Goal: Task Accomplishment & Management: Complete application form

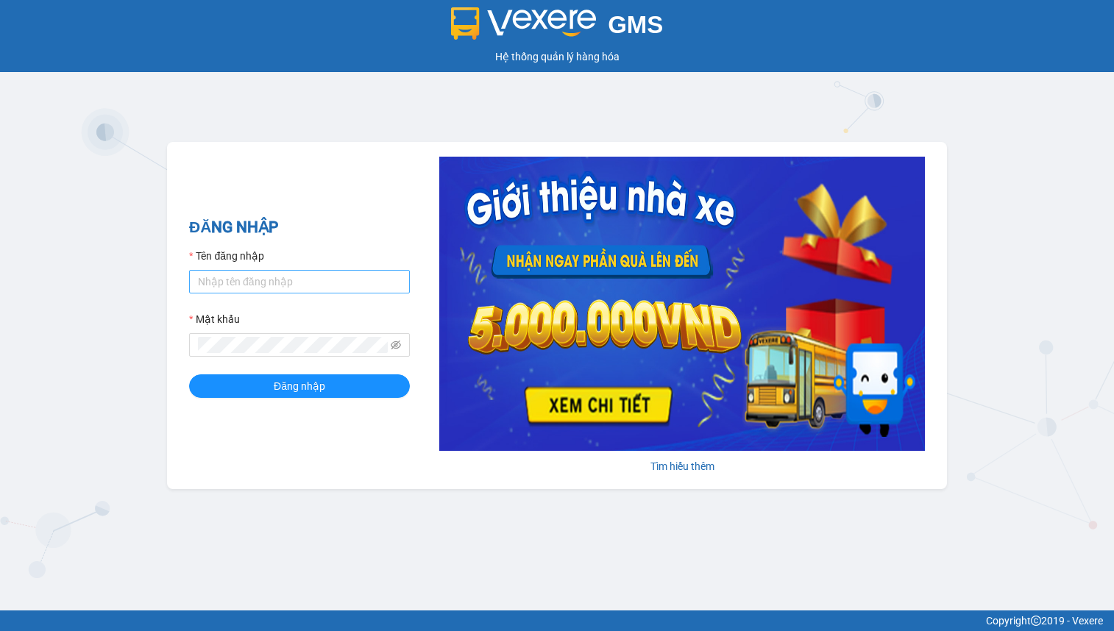
click at [330, 274] on input "Tên đăng nhập" at bounding box center [299, 282] width 221 height 24
type input "hien.phuchai"
click at [189, 375] on button "Đăng nhập" at bounding box center [299, 387] width 221 height 24
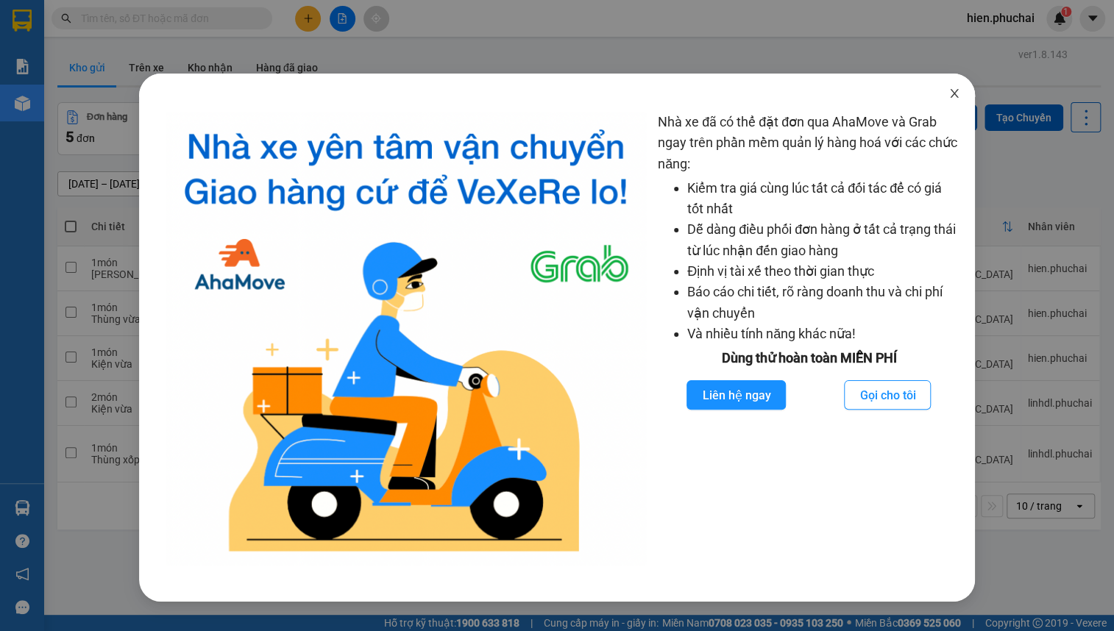
click at [951, 88] on span "Close" at bounding box center [954, 94] width 41 height 41
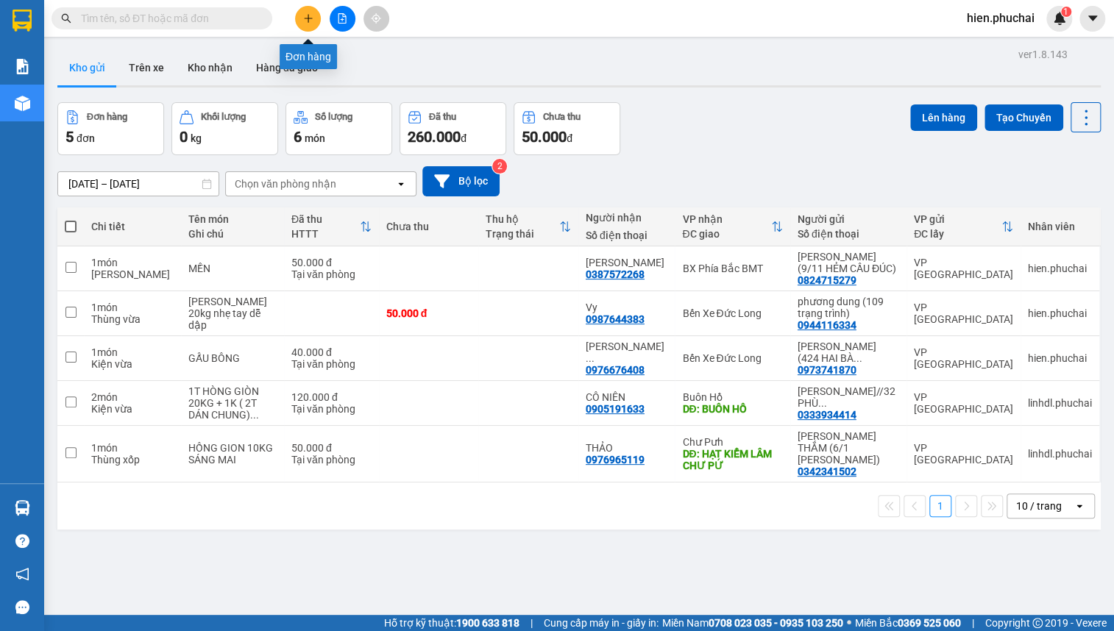
click at [313, 23] on icon "plus" at bounding box center [308, 18] width 10 height 10
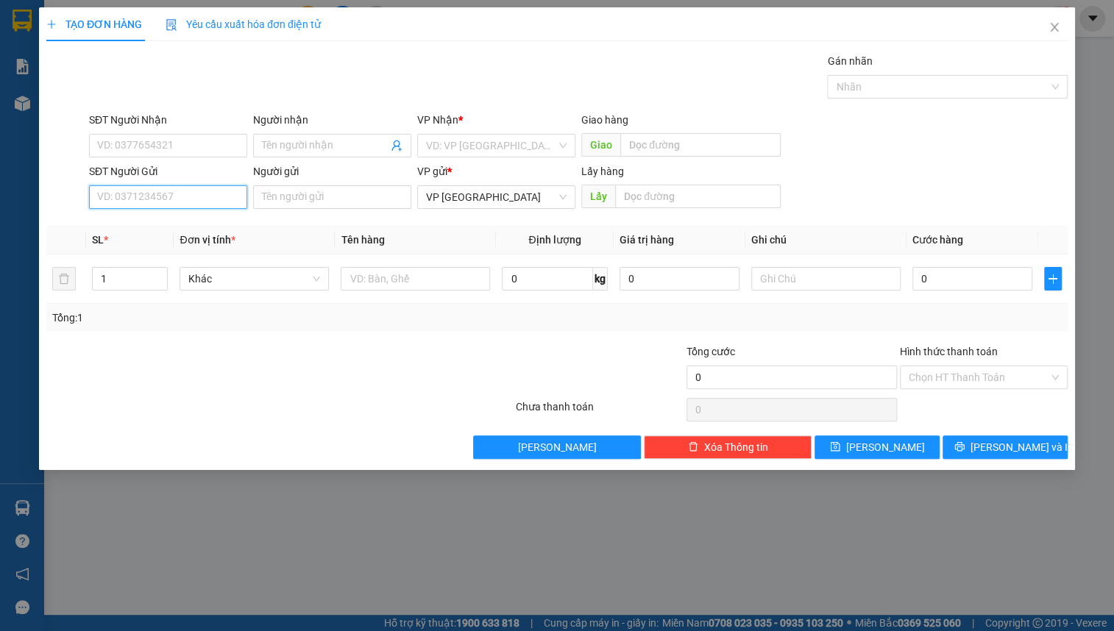
click at [161, 190] on input "SĐT Người Gửi" at bounding box center [168, 197] width 158 height 24
click at [162, 191] on input "SĐT Người Gửi" at bounding box center [168, 197] width 158 height 24
paste input "0917581377"
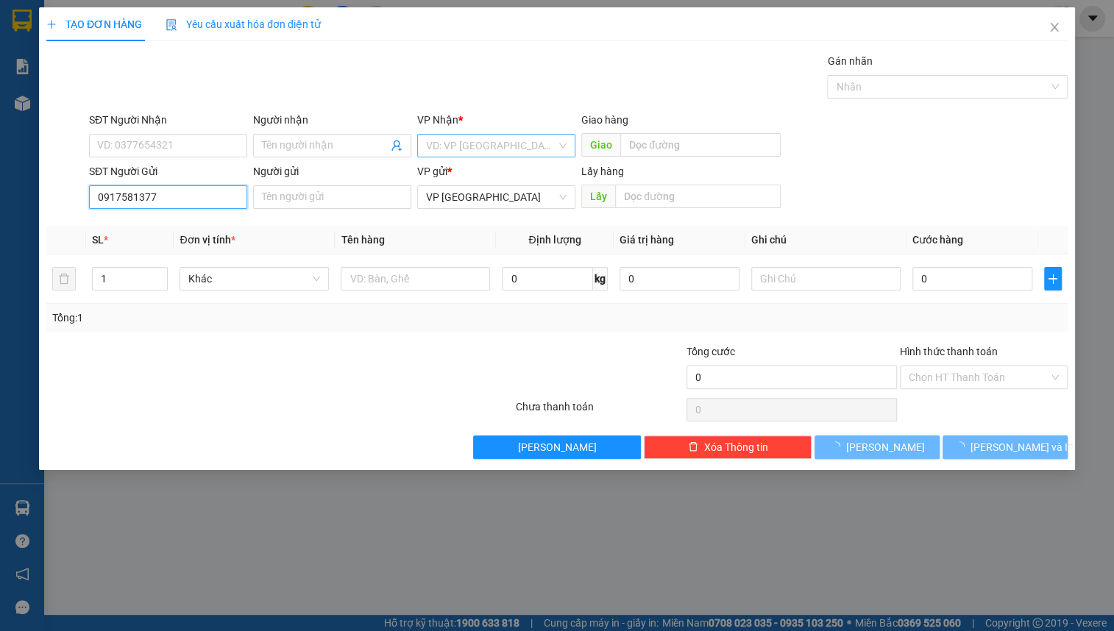
type input "0917581377"
click at [517, 148] on input "search" at bounding box center [491, 146] width 130 height 22
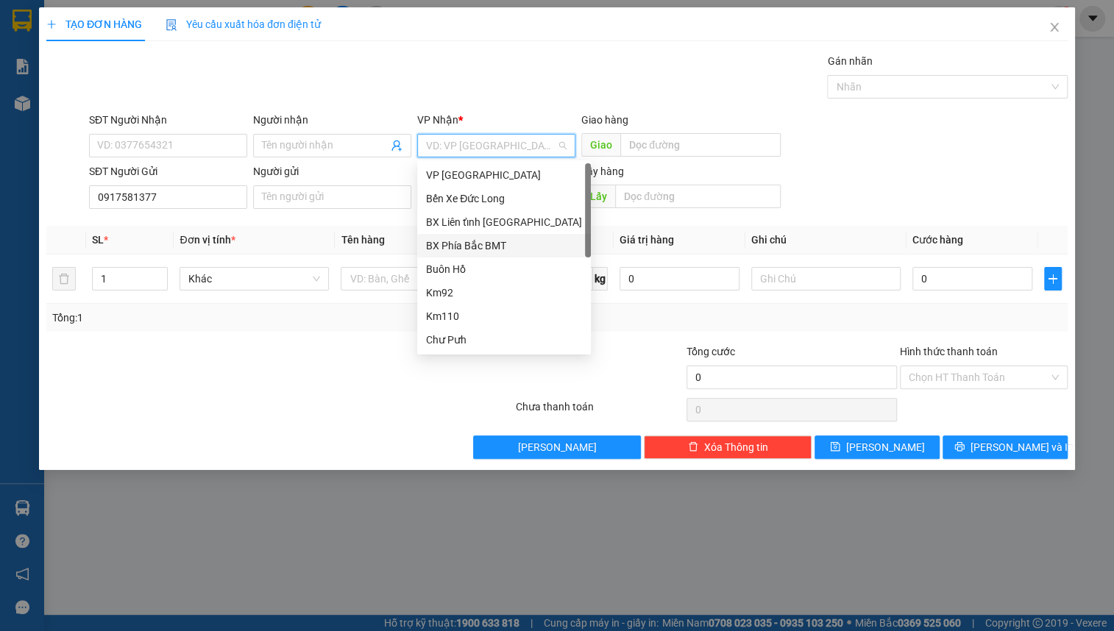
click at [483, 246] on div "BX Phía Bắc BMT" at bounding box center [504, 246] width 156 height 16
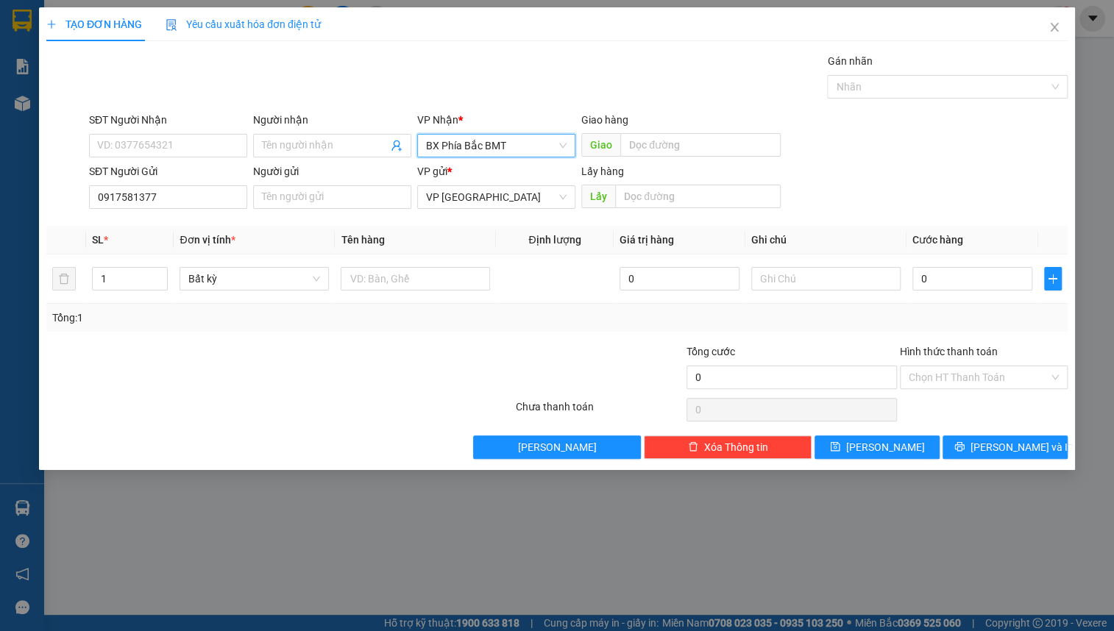
click at [687, 208] on div "Lấy" at bounding box center [680, 197] width 199 height 24
click at [687, 196] on input "text" at bounding box center [698, 197] width 166 height 24
type input "l"
type input "[PERSON_NAME]"
click at [858, 169] on div "SĐT Người Gửi 0917581377 Người gửi Tên người gửi VP gửi * VP Đà Lạt Lấy hàng Lấ…" at bounding box center [578, 189] width 985 height 52
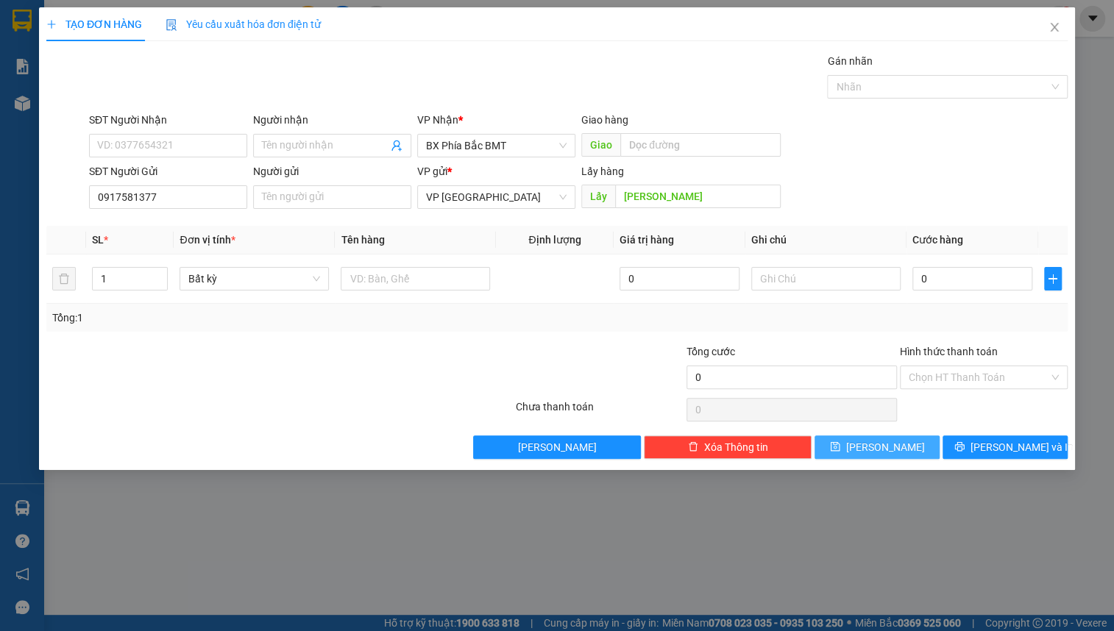
click at [891, 447] on span "[PERSON_NAME]" at bounding box center [885, 447] width 79 height 16
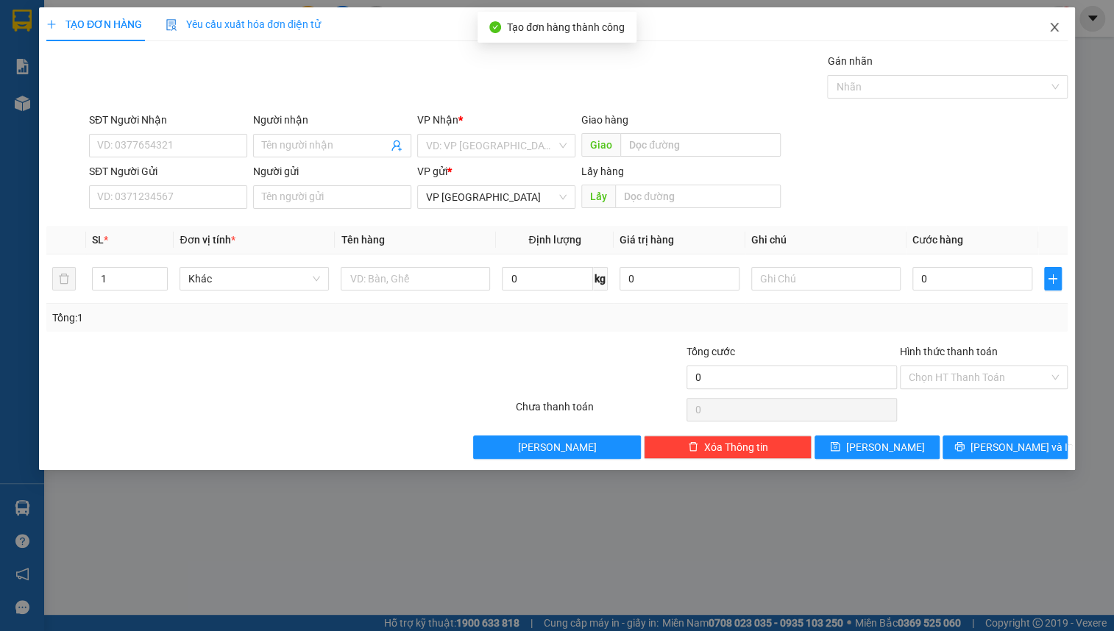
click at [1058, 35] on span "Close" at bounding box center [1054, 27] width 41 height 41
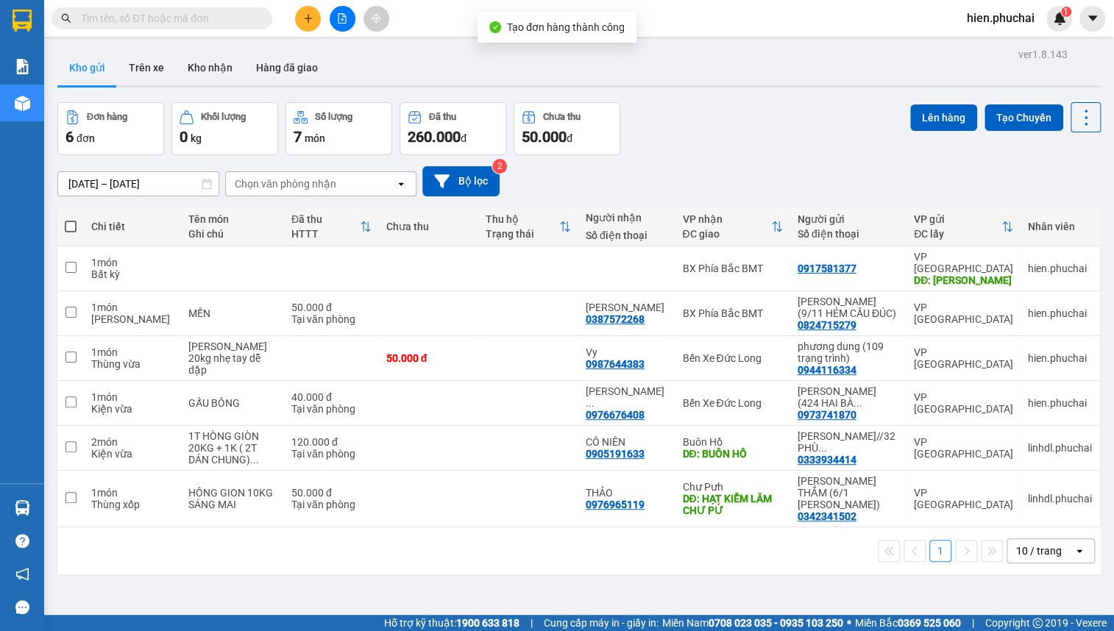
click at [684, 146] on div "Đơn hàng 6 đơn Khối lượng 0 kg Số lượng 7 món Đã thu 260.000 đ Chưa thu 50.000 …" at bounding box center [579, 128] width 1044 height 53
paste input "0396355990"
type input "0396355990"
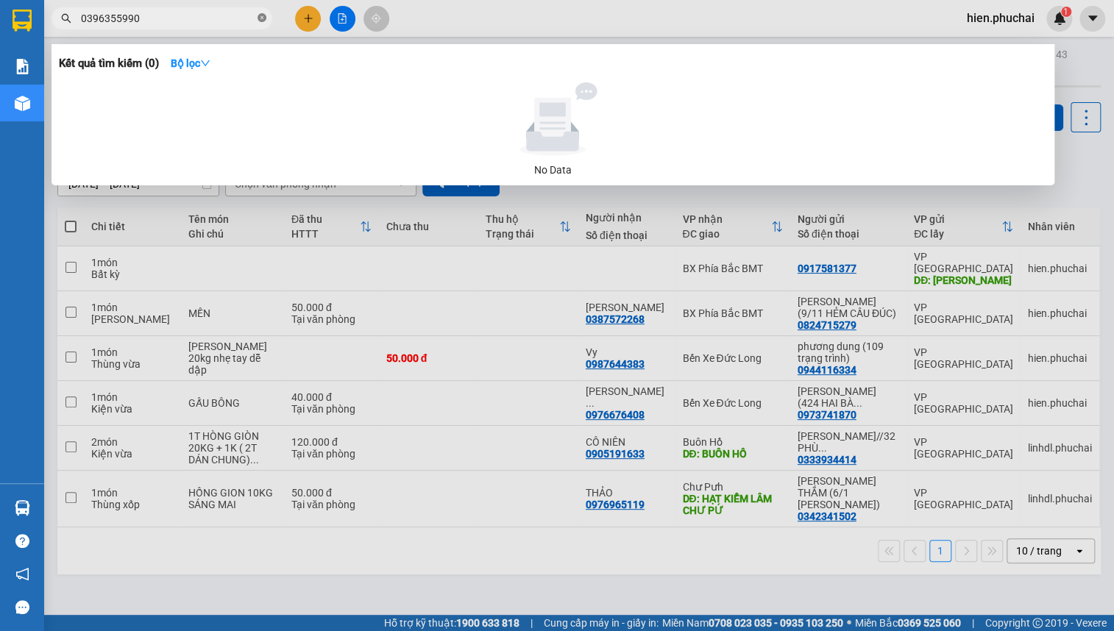
click at [263, 21] on icon "close-circle" at bounding box center [262, 17] width 9 height 9
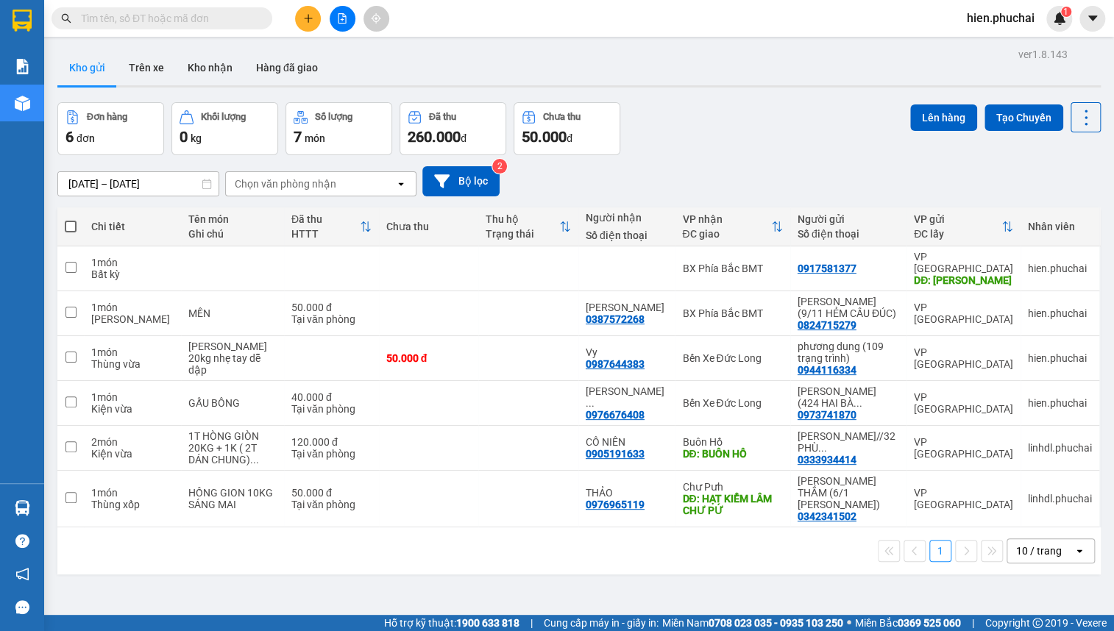
click at [205, 20] on input "text" at bounding box center [168, 18] width 174 height 16
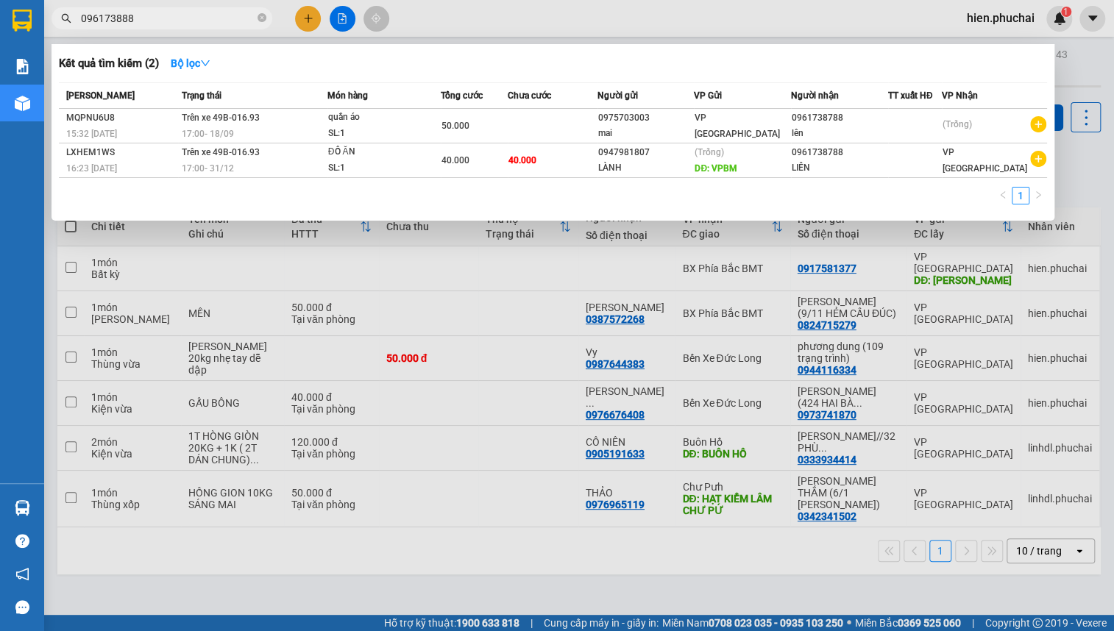
type input "0961738885"
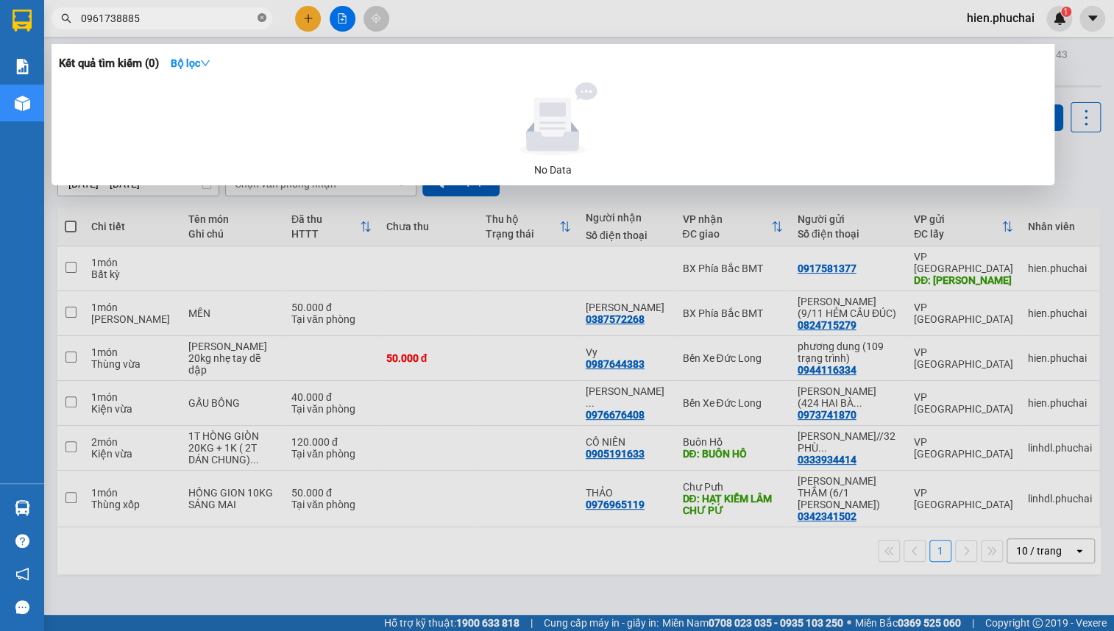
click at [261, 18] on icon "close-circle" at bounding box center [262, 17] width 9 height 9
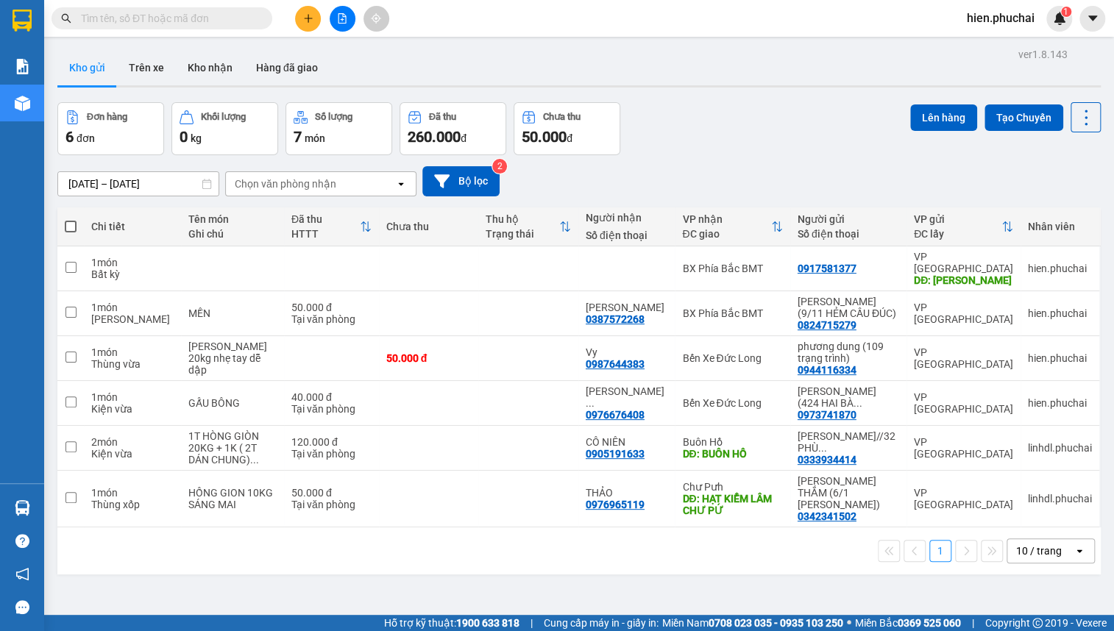
click at [203, 15] on input "text" at bounding box center [168, 18] width 174 height 16
click at [171, 17] on input "text" at bounding box center [168, 18] width 174 height 16
click at [168, 15] on input "text" at bounding box center [168, 18] width 174 height 16
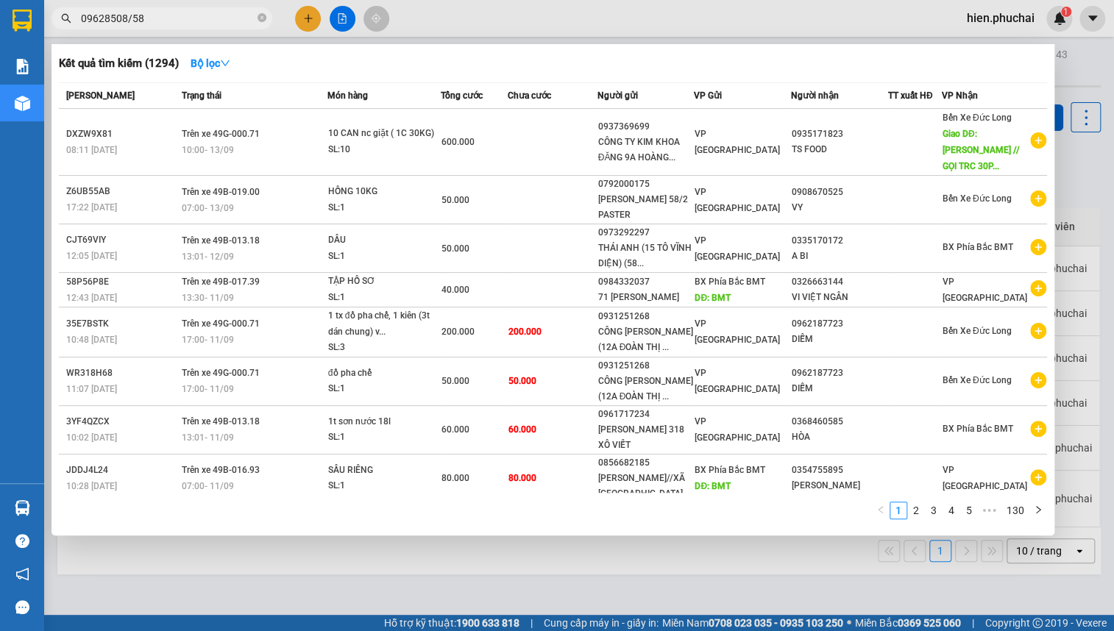
click at [131, 18] on input "09628508/58" at bounding box center [168, 18] width 174 height 16
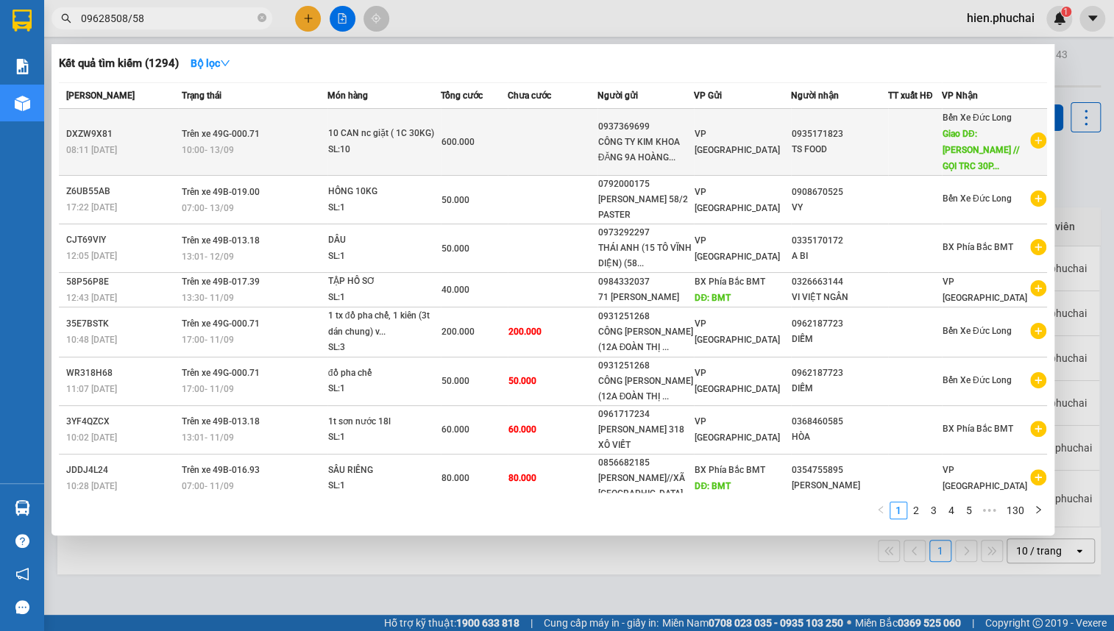
type input "09628508/58"
click at [351, 142] on div "SL: 10" at bounding box center [383, 150] width 110 height 16
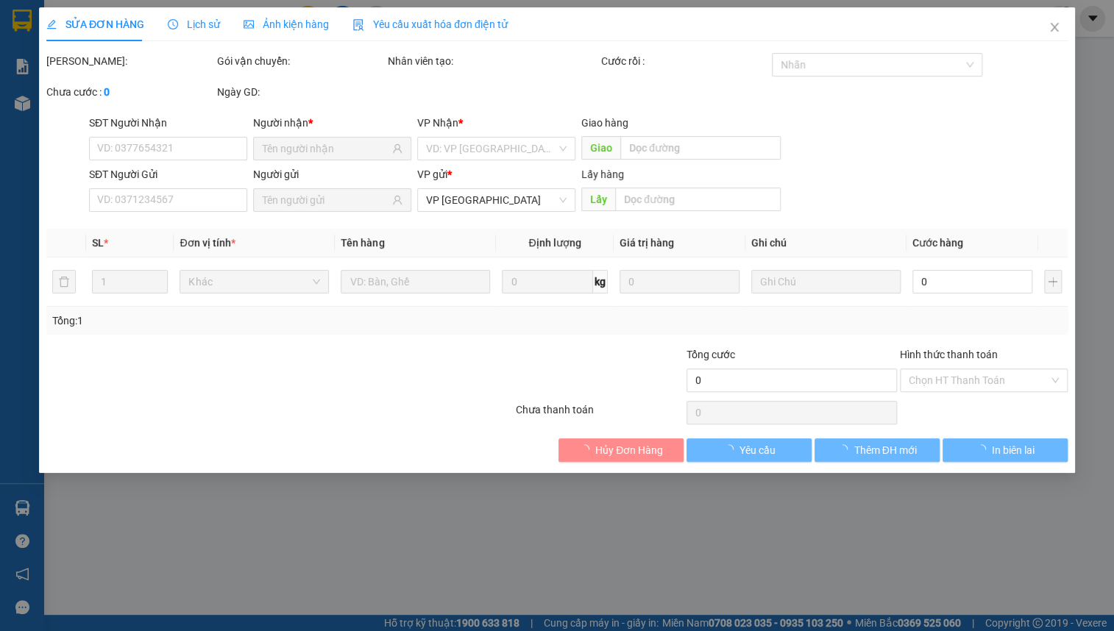
type input "0935171823"
type input "[PERSON_NAME] // GỌI TRC 30P HỎI ĐIỂM GIAO"
type input "0937369699"
type input "600.000"
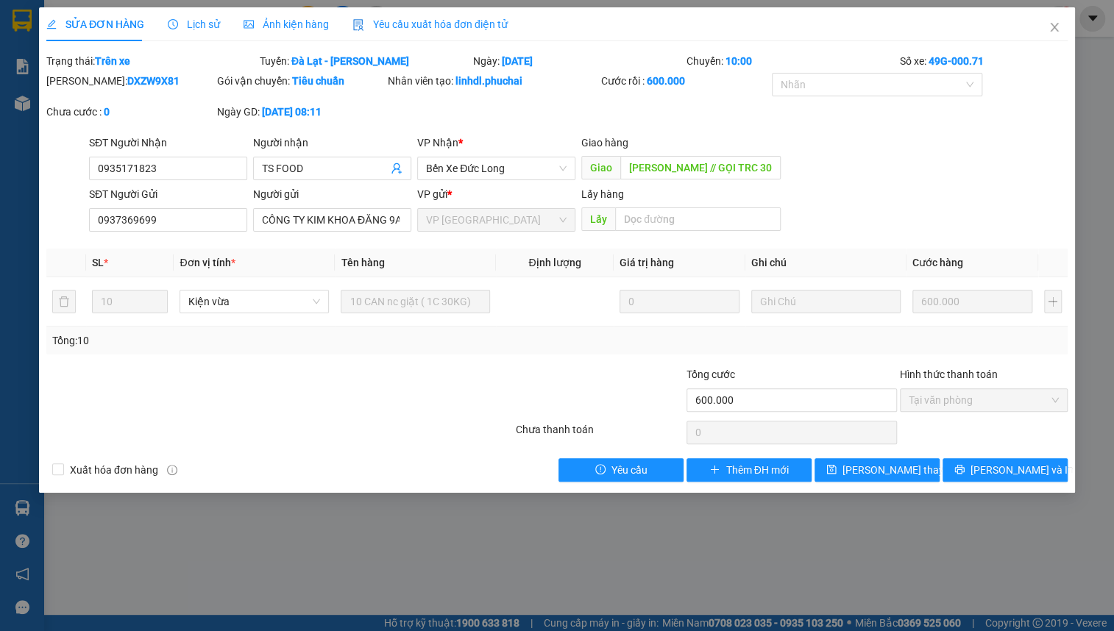
click at [960, 135] on div "SĐT Người Nhận 0935171823 0935171823 Người nhận TS FOOD VP Nhận * Bến Xe Đức Lo…" at bounding box center [578, 161] width 985 height 52
click at [960, 135] on div "SĐT Người Nhận 0935171823 Người nhận TS FOOD VP Nhận * Bến Xe Đức Long Giao hàn…" at bounding box center [578, 161] width 985 height 52
drag, startPoint x: 1036, startPoint y: 26, endPoint x: 1049, endPoint y: 32, distance: 13.8
click at [1045, 32] on span "Close" at bounding box center [1054, 27] width 41 height 41
click at [1049, 32] on div "Kết quả tìm kiếm ( 1294 ) Bộ lọc Mã ĐH Trạng thái Món hàng Tổng cước Chưa cước …" at bounding box center [557, 18] width 1114 height 37
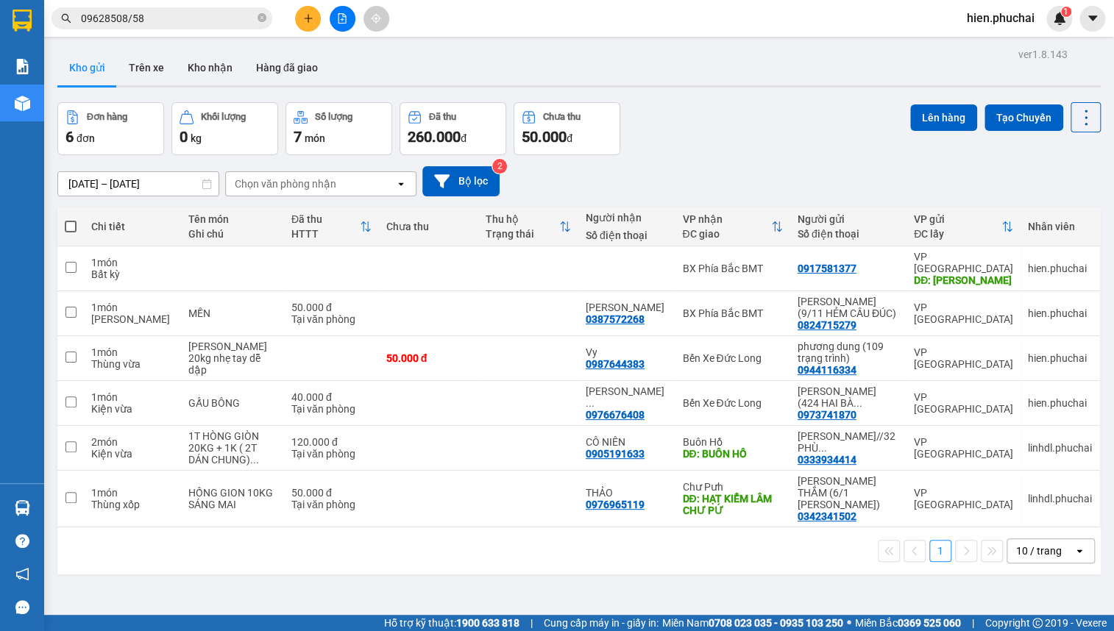
click at [196, 14] on input "09628508/58" at bounding box center [168, 18] width 174 height 16
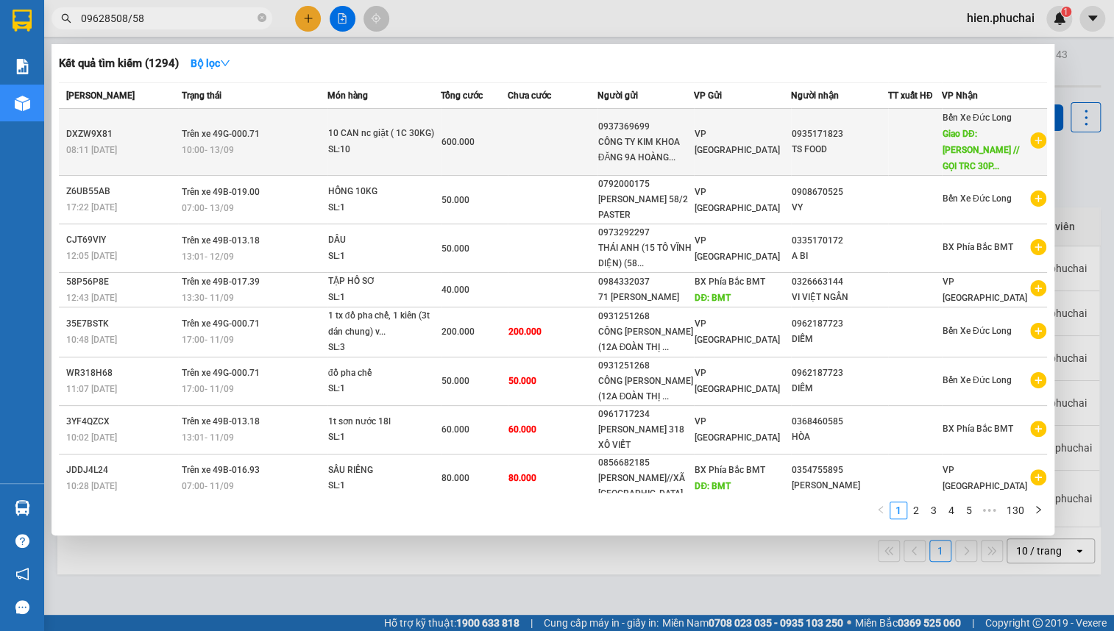
click at [465, 147] on td "600.000" at bounding box center [474, 142] width 67 height 67
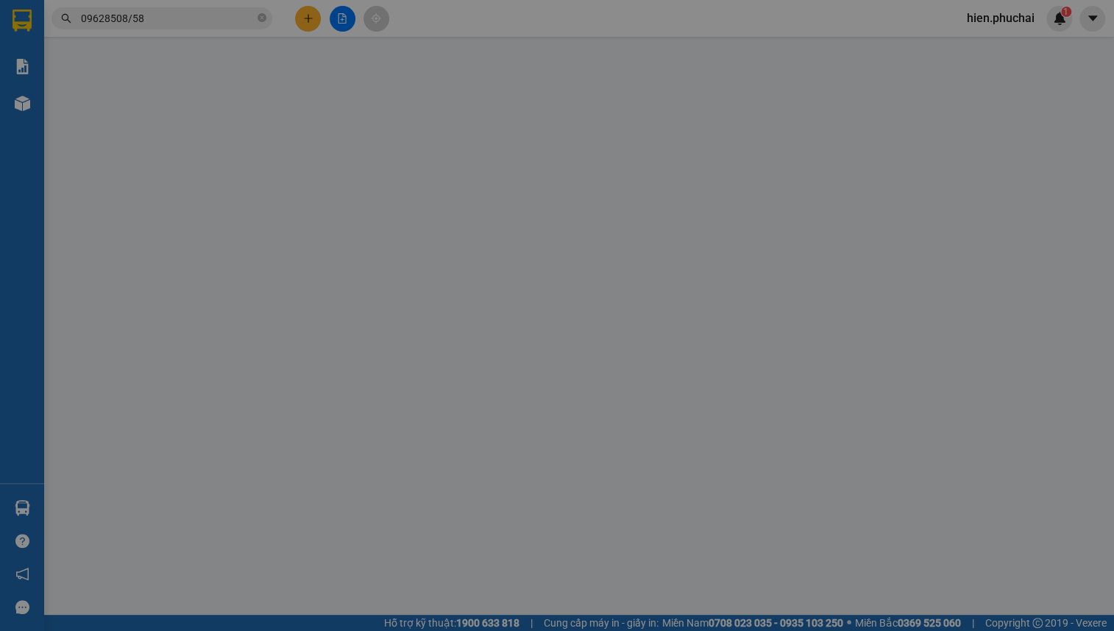
type input "0935171823"
type input "[PERSON_NAME] // GỌI TRC 30P HỎI ĐIỂM GIAO"
type input "0937369699"
type input "600.000"
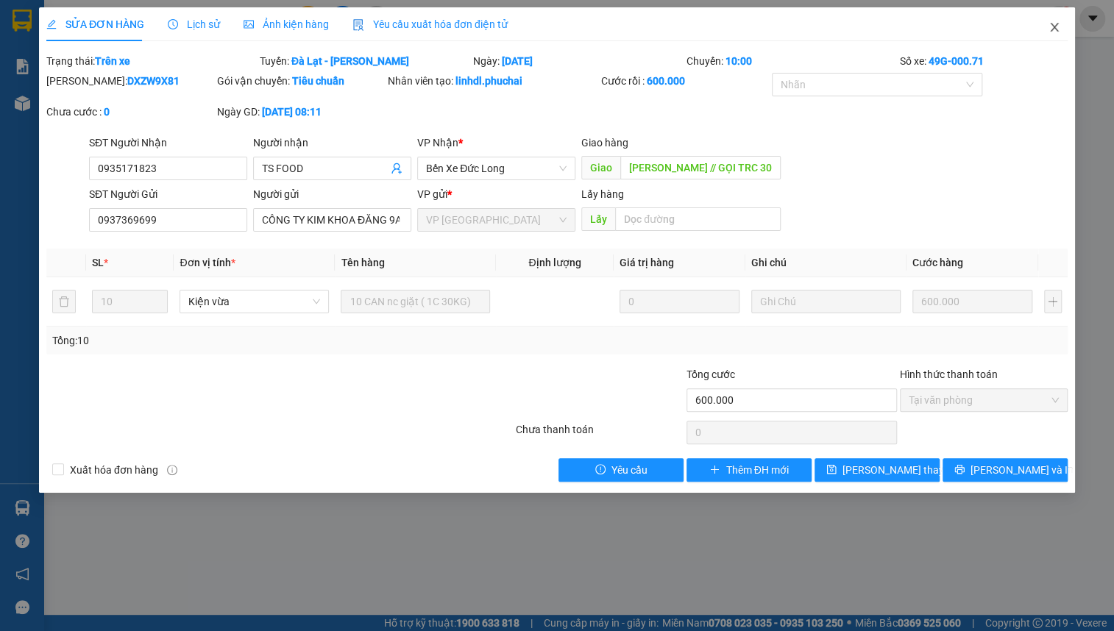
click at [1060, 22] on icon "close" at bounding box center [1055, 27] width 12 height 12
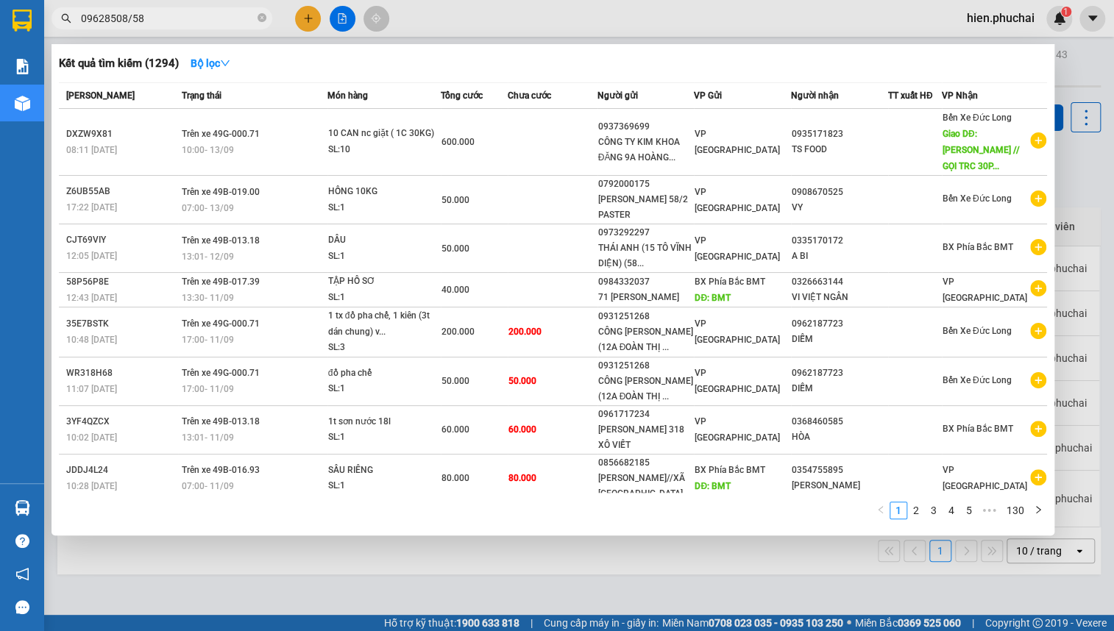
click at [185, 16] on input "09628508/58" at bounding box center [168, 18] width 174 height 16
click at [1063, 60] on div at bounding box center [557, 315] width 1114 height 631
click at [189, 9] on span "09628508/58" at bounding box center [162, 18] width 221 height 22
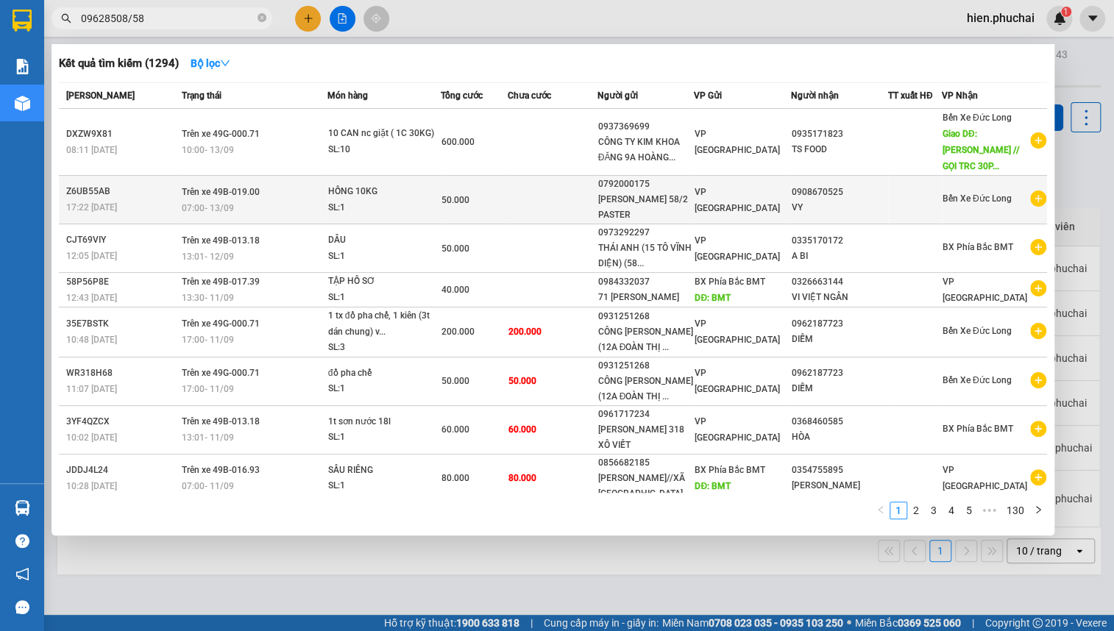
click at [272, 200] on div "07:00 [DATE]" at bounding box center [254, 208] width 145 height 16
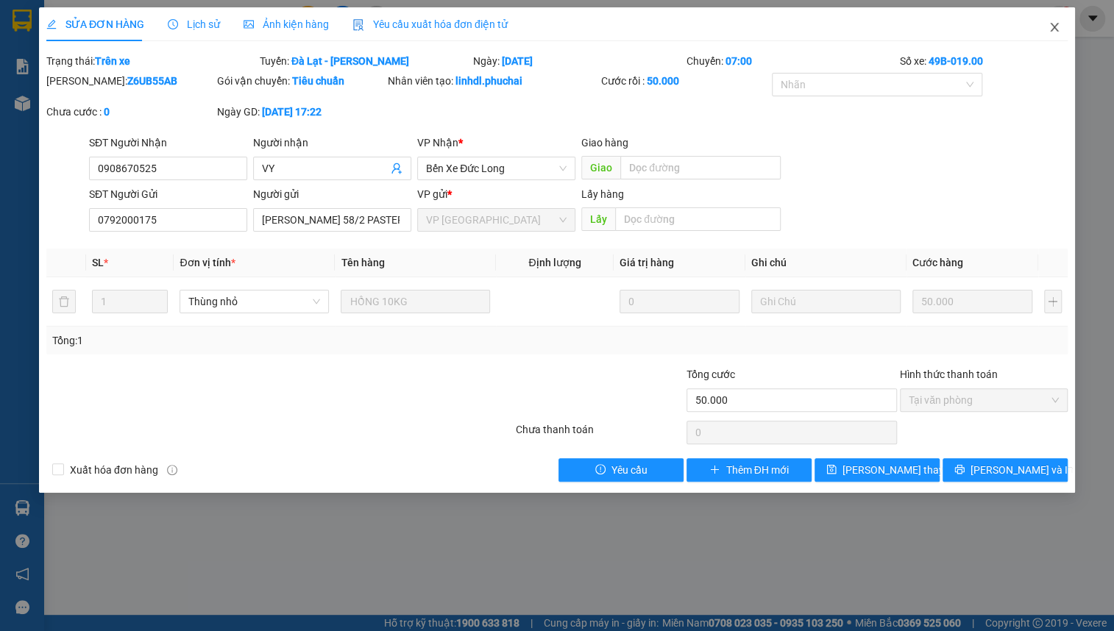
click at [1049, 24] on icon "close" at bounding box center [1055, 27] width 12 height 12
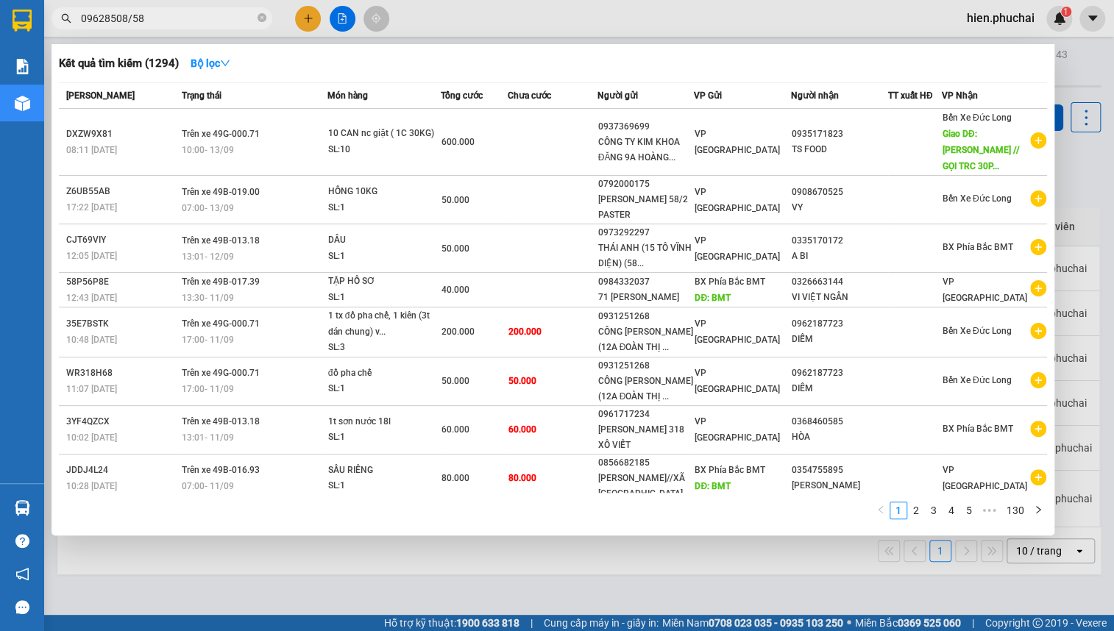
click at [188, 24] on input "09628508/58" at bounding box center [168, 18] width 174 height 16
drag, startPoint x: 131, startPoint y: 17, endPoint x: 152, endPoint y: 15, distance: 21.5
click at [132, 15] on input "09628508/58" at bounding box center [168, 18] width 174 height 16
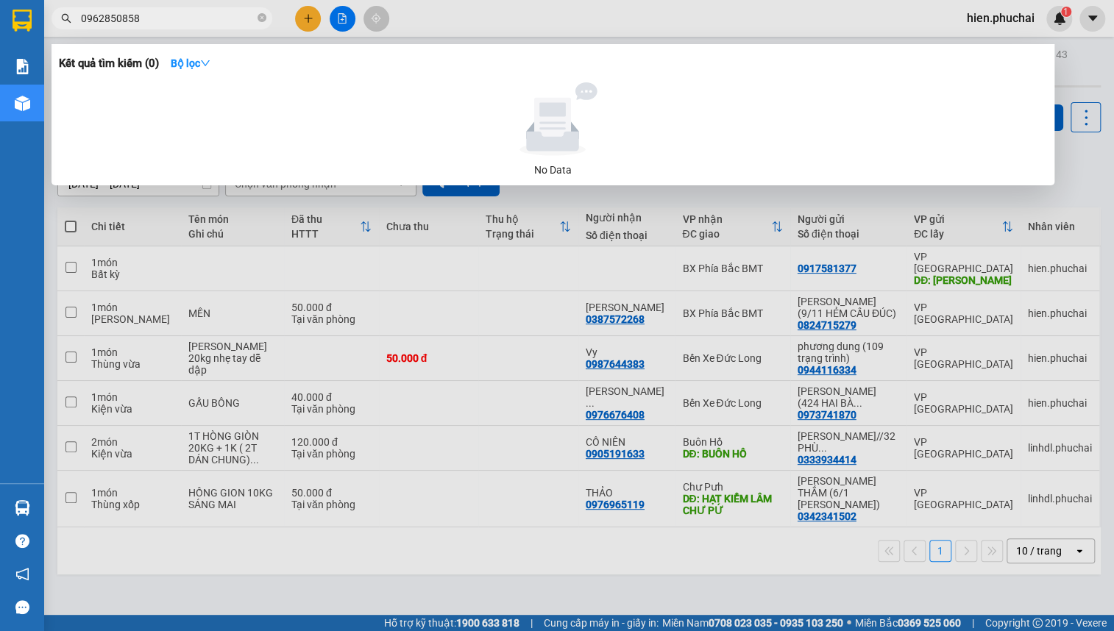
click at [1063, 73] on div at bounding box center [557, 315] width 1114 height 631
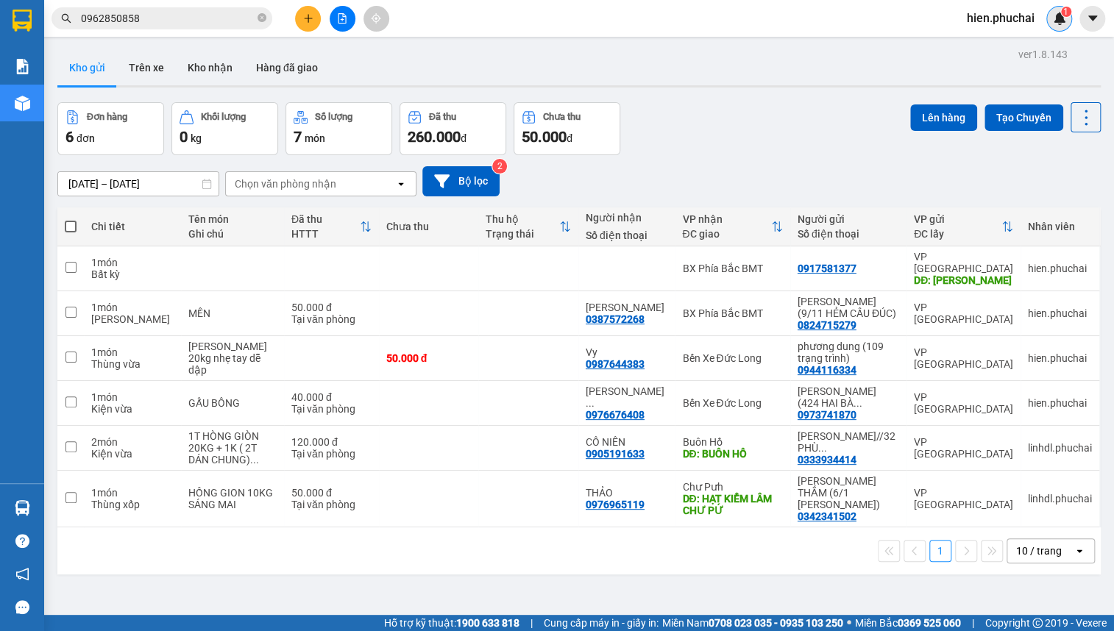
click at [1063, 21] on img at bounding box center [1059, 18] width 13 height 13
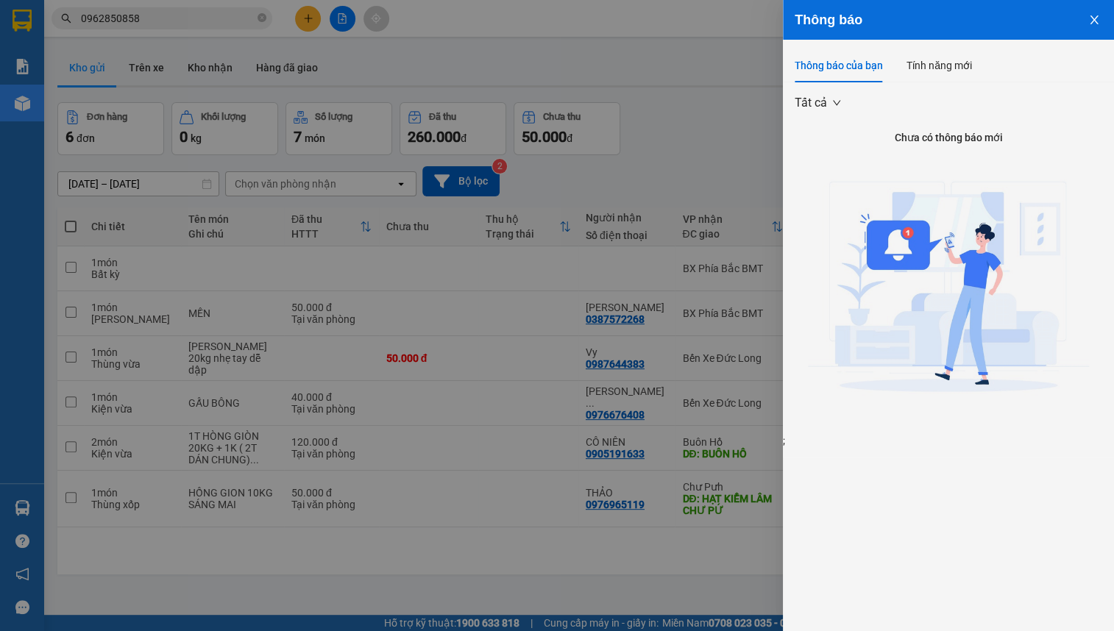
click at [1089, 21] on icon "close" at bounding box center [1094, 20] width 12 height 12
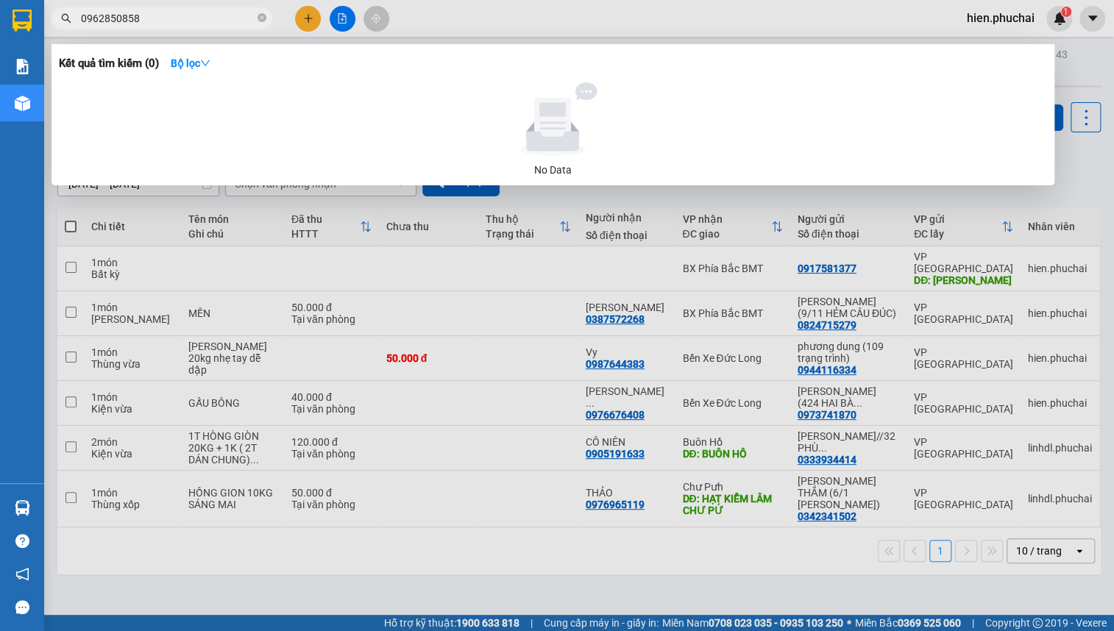
click at [178, 16] on input "0962850858" at bounding box center [168, 18] width 174 height 16
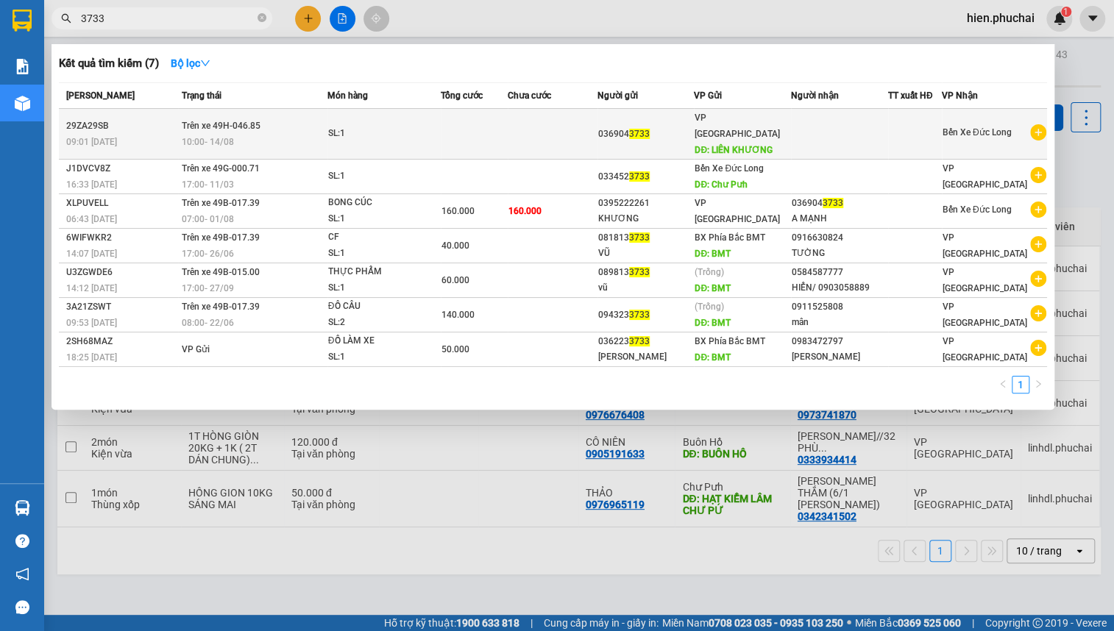
type input "3733"
click at [241, 122] on span "Trên xe 49H-046.85" at bounding box center [221, 126] width 79 height 10
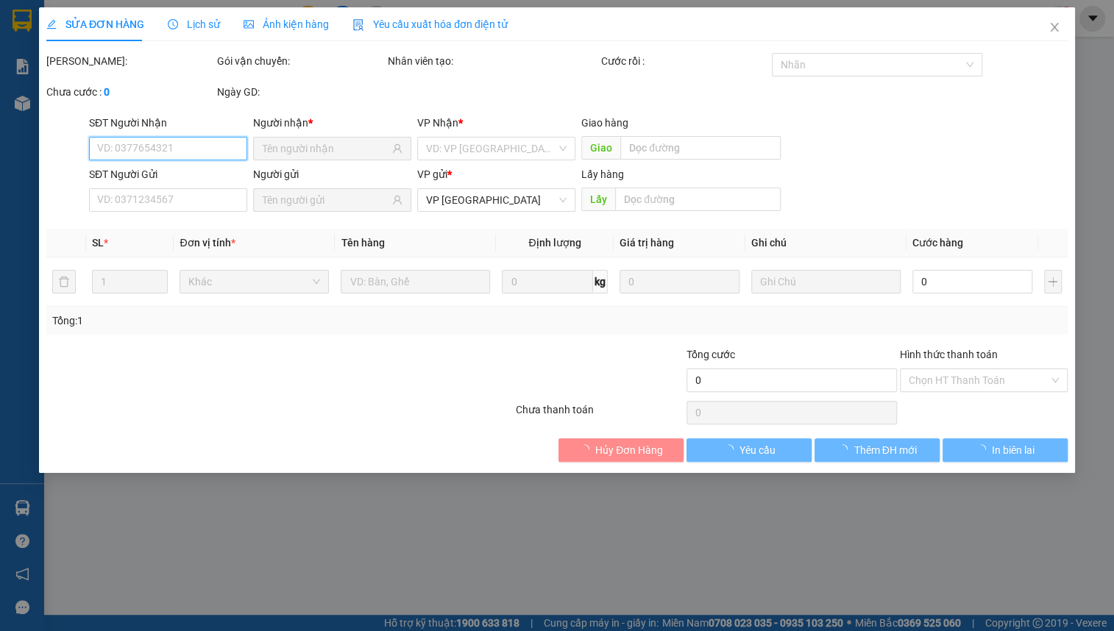
type input "0369043733"
type input "LIÊN KHƯƠNG"
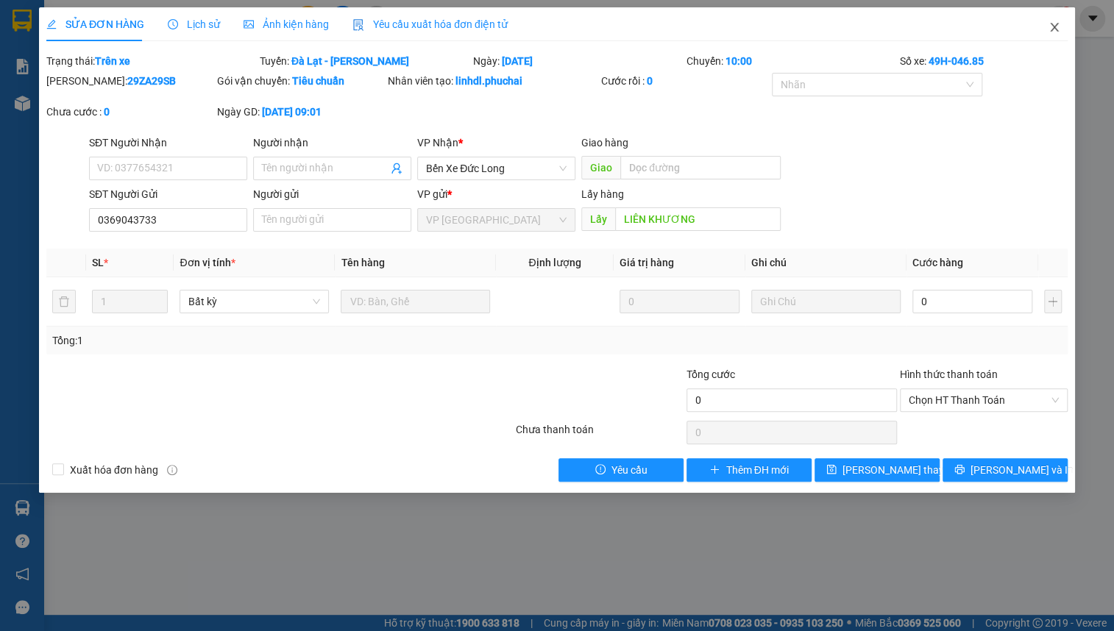
click at [1053, 33] on icon "close" at bounding box center [1055, 27] width 12 height 12
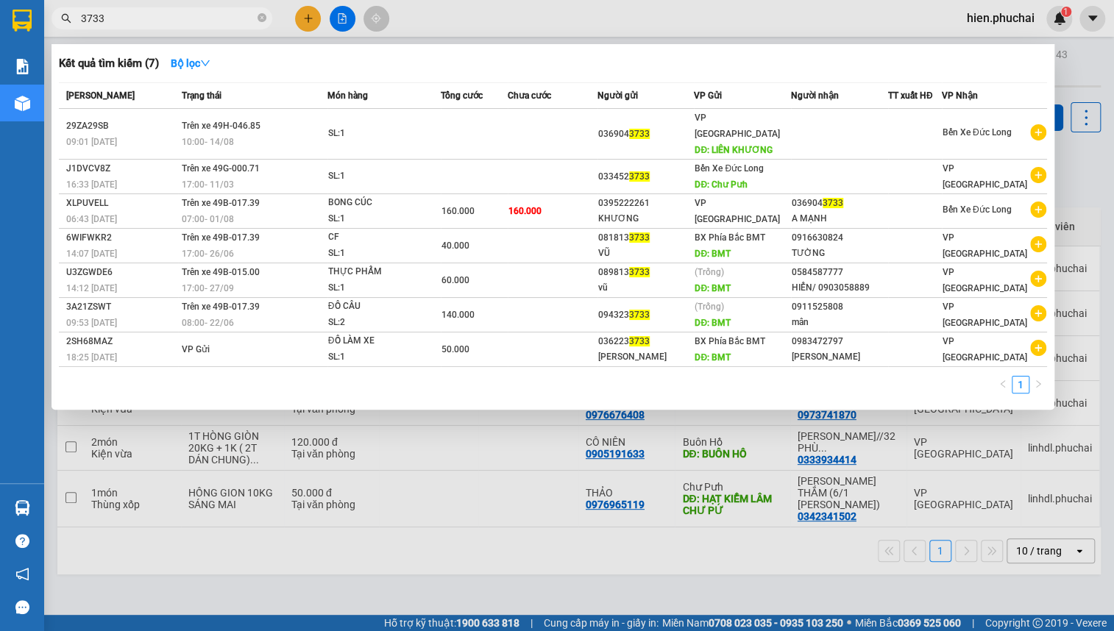
click at [124, 22] on input "3733" at bounding box center [168, 18] width 174 height 16
click at [1063, 84] on div at bounding box center [557, 315] width 1114 height 631
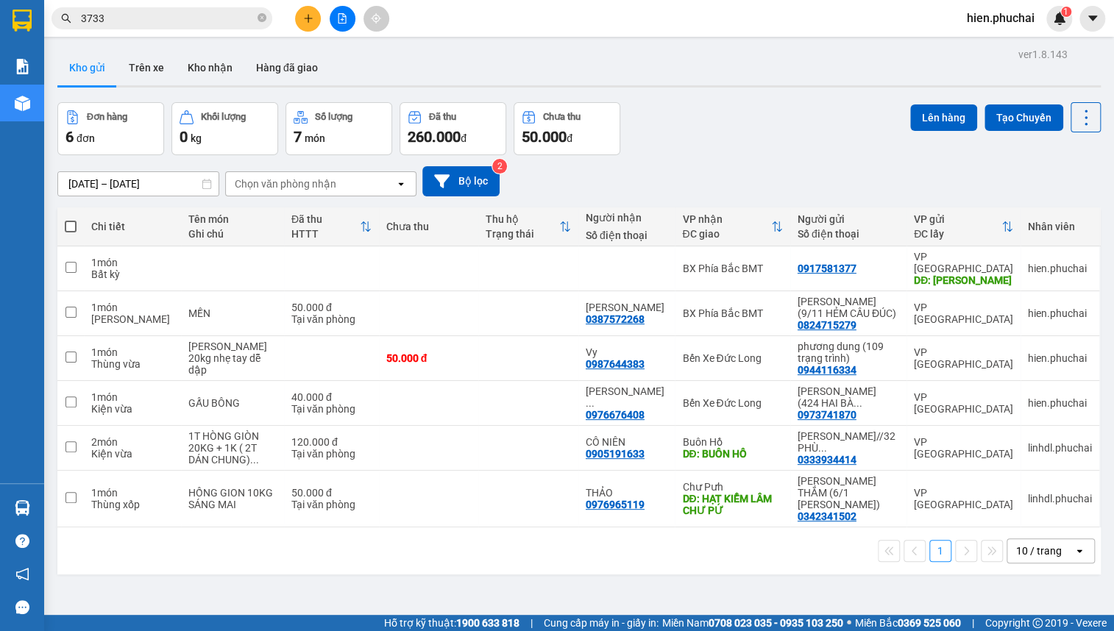
click at [163, 15] on input "3733" at bounding box center [168, 18] width 174 height 16
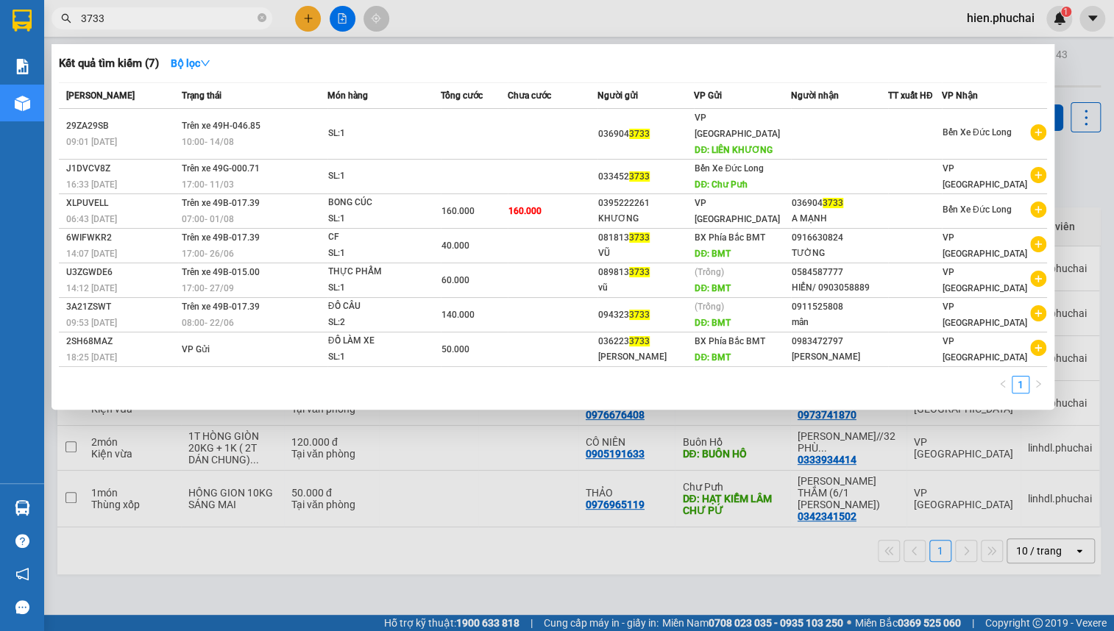
click at [230, 21] on input "3733" at bounding box center [168, 18] width 174 height 16
type input "0"
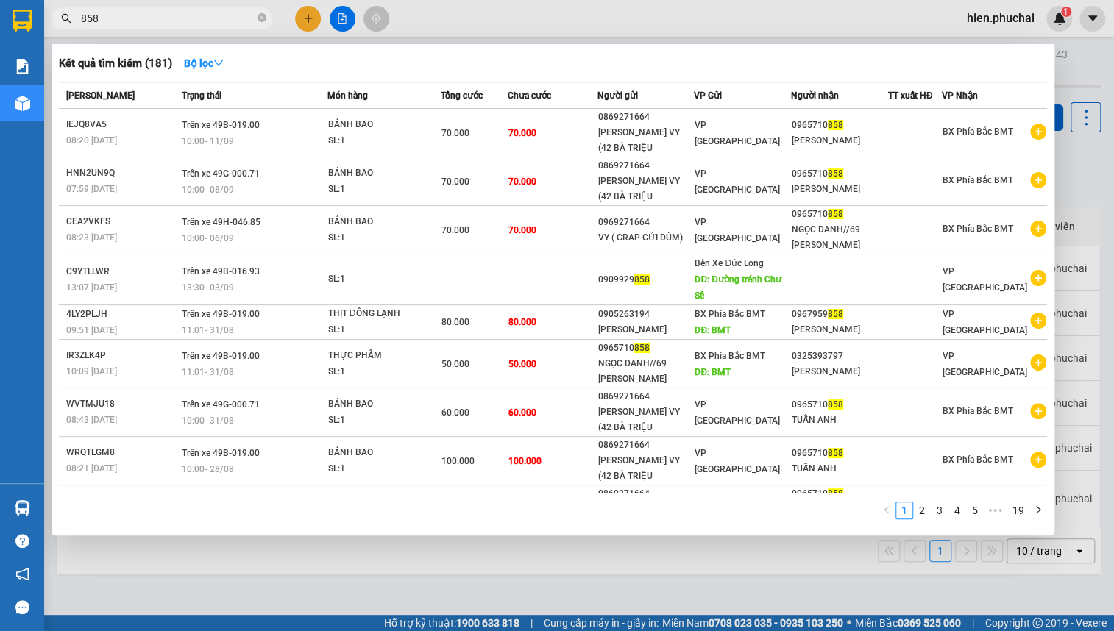
type input "858"
click at [1077, 57] on div at bounding box center [557, 315] width 1114 height 631
drag, startPoint x: 265, startPoint y: 15, endPoint x: 229, endPoint y: 15, distance: 36.1
click at [265, 15] on icon "close-circle" at bounding box center [262, 17] width 9 height 9
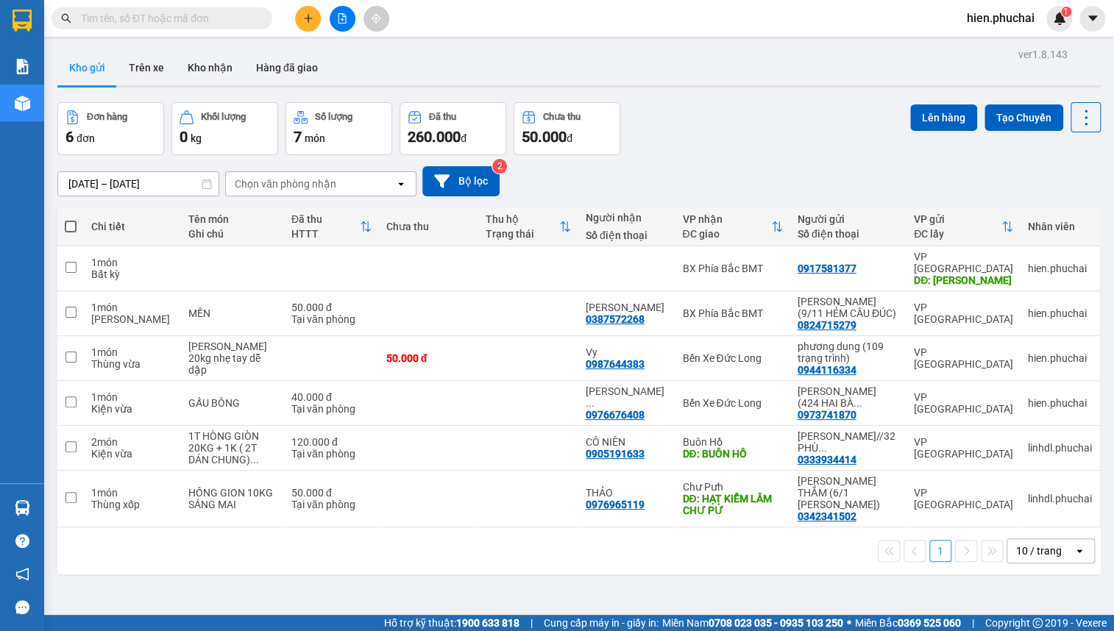
click at [161, 29] on div "Kết quả tìm kiếm ( 181 ) Bộ lọc Mã ĐH Trạng thái Món hàng Tổng cước Chưa cước N…" at bounding box center [143, 19] width 287 height 26
click at [239, 15] on input "text" at bounding box center [168, 18] width 174 height 16
click at [483, 68] on div "Kho gửi Trên xe Kho nhận Hàng đã giao" at bounding box center [579, 69] width 1044 height 39
click at [313, 27] on button at bounding box center [308, 19] width 26 height 26
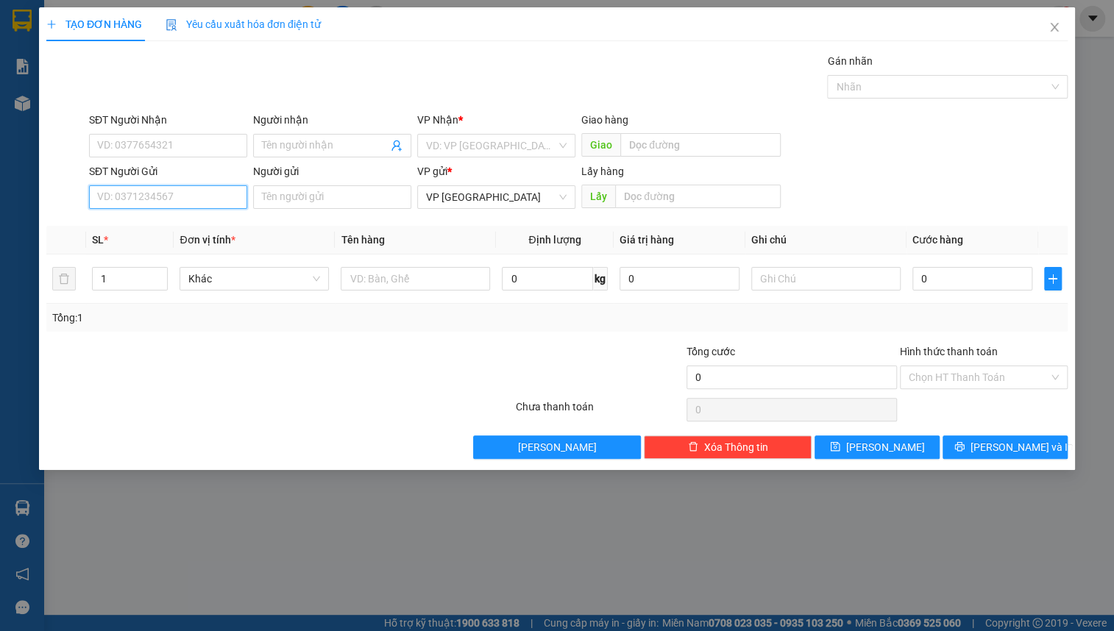
click at [190, 202] on input "SĐT Người Gửi" at bounding box center [168, 197] width 158 height 24
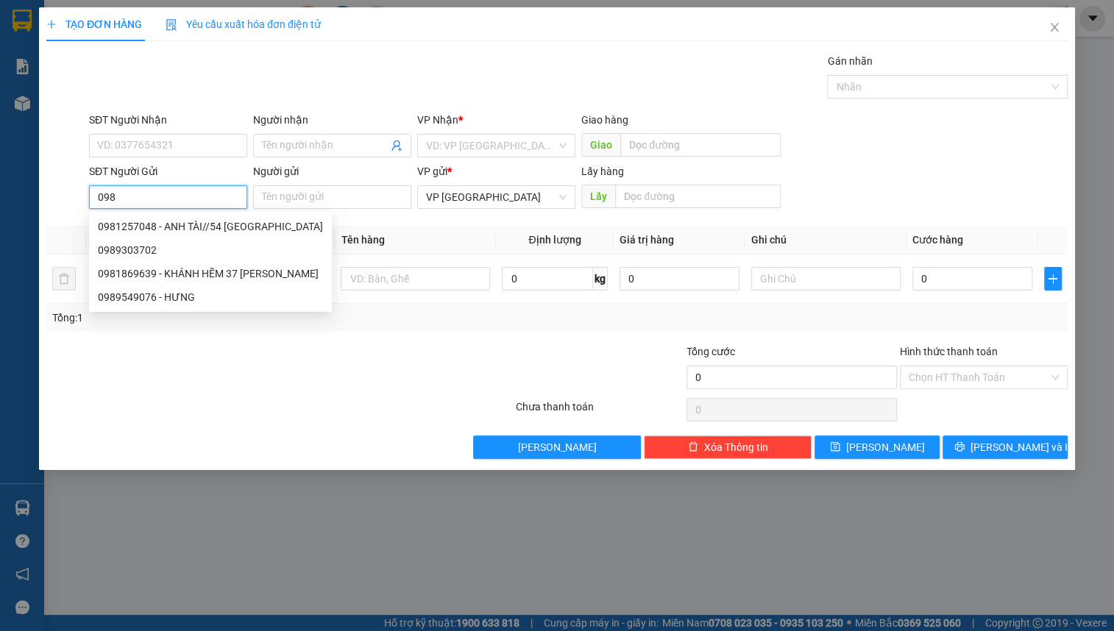
click at [169, 196] on input "098" at bounding box center [168, 197] width 158 height 24
type input "0"
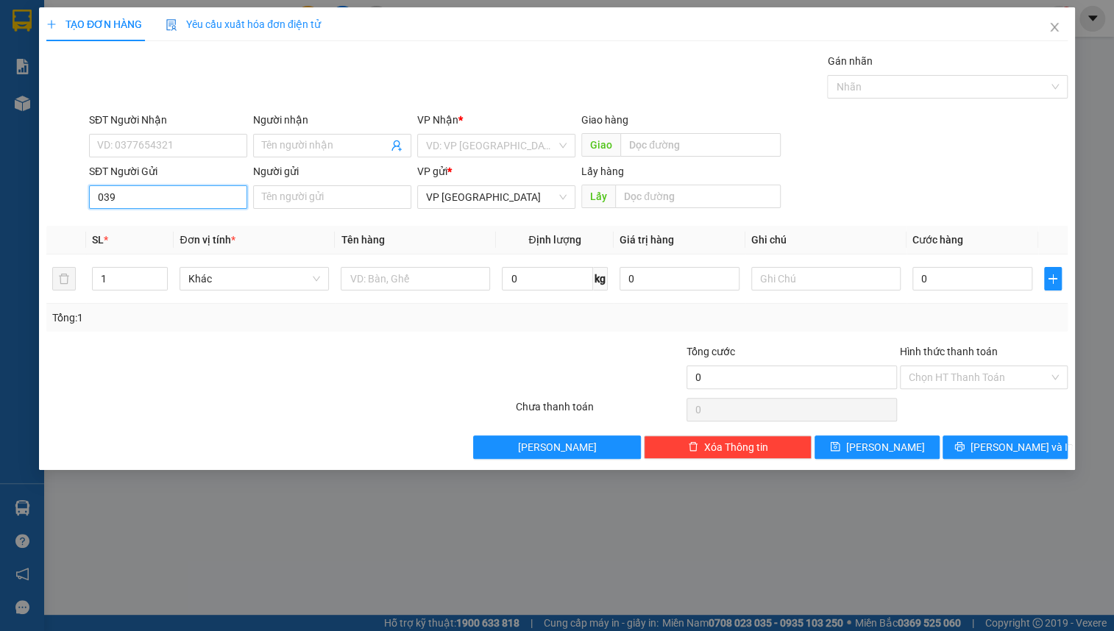
type input "0392"
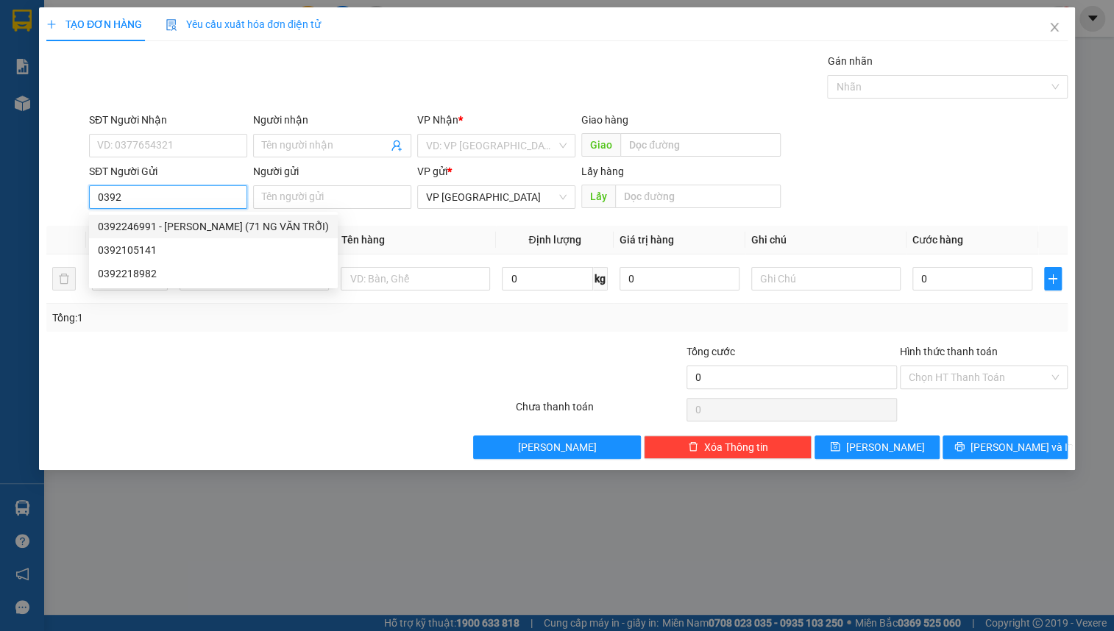
click at [178, 219] on div "0392246991 - [PERSON_NAME] (71 NG VĂN TRỖI)" at bounding box center [213, 227] width 231 height 16
type input "0973441603"
type input "THUYẾT"
type input "0392246991"
type input "[PERSON_NAME] (71 NG VĂN TRỖI)"
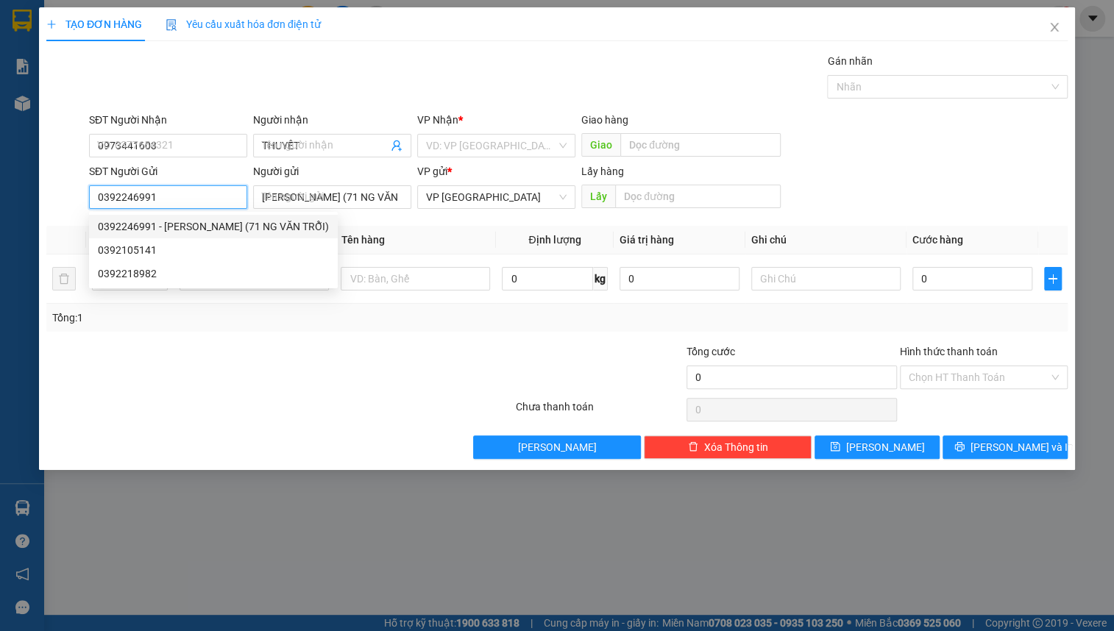
type input "50.000"
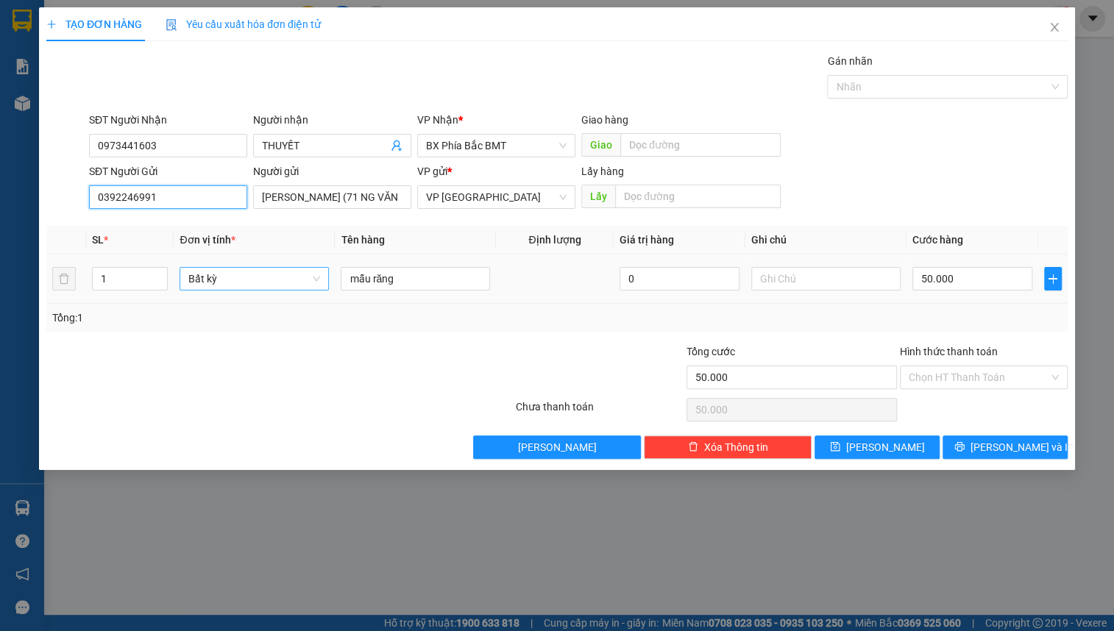
click at [230, 280] on span "Bất kỳ" at bounding box center [254, 279] width 132 height 22
type input "0392246991"
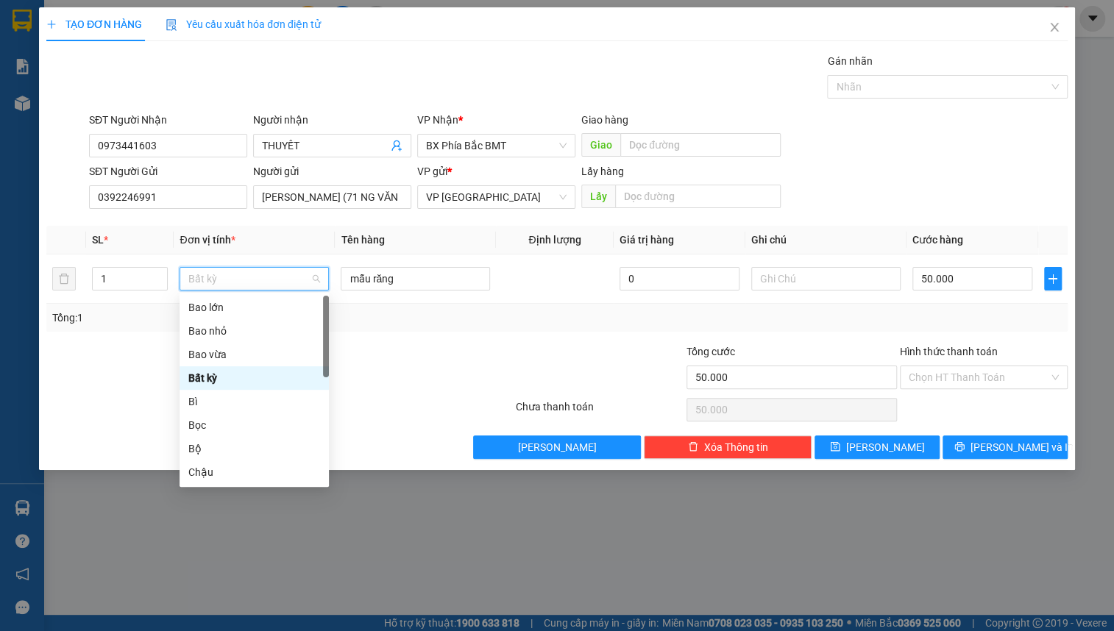
type input "t"
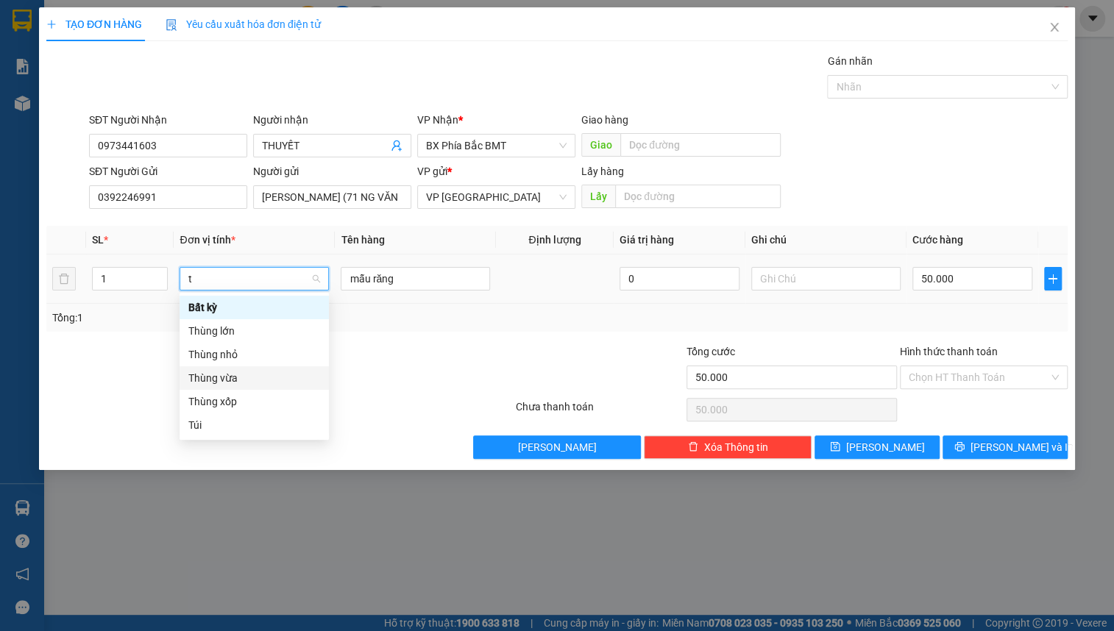
click at [235, 374] on div "Thùng vừa" at bounding box center [254, 378] width 132 height 16
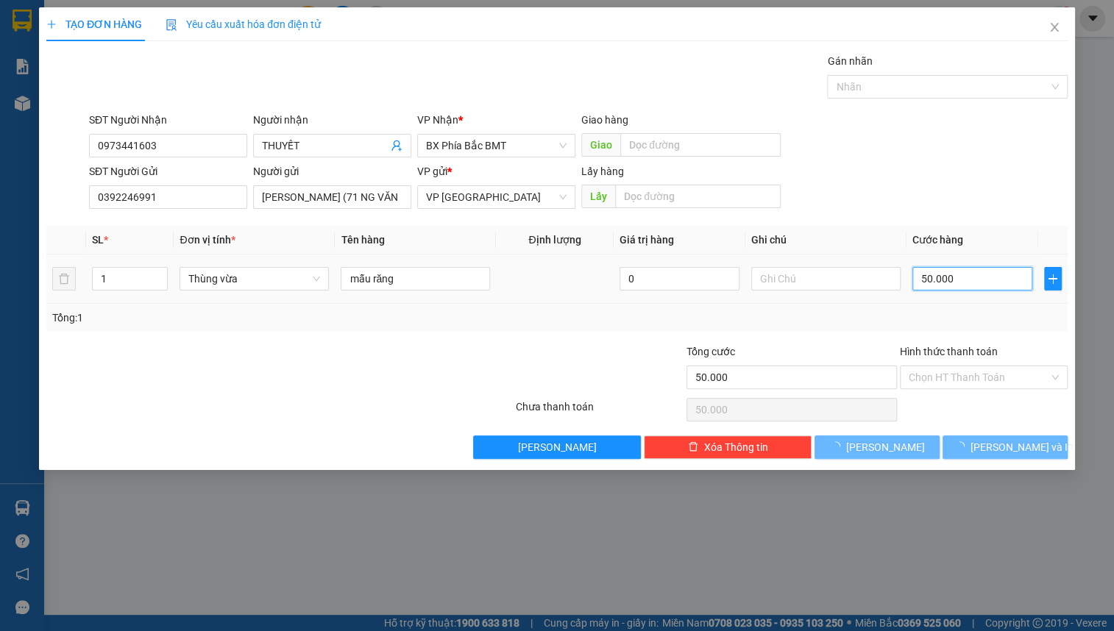
click at [988, 279] on input "50.000" at bounding box center [973, 279] width 120 height 24
type input "0"
type input "5"
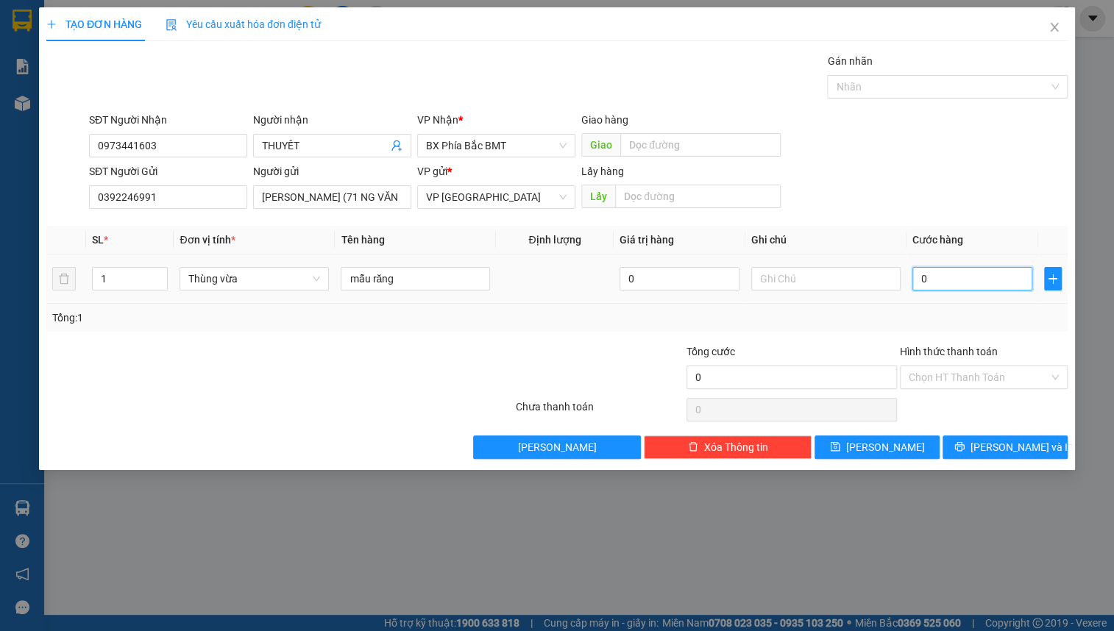
type input "5"
type input "05"
type input "50"
type input "050"
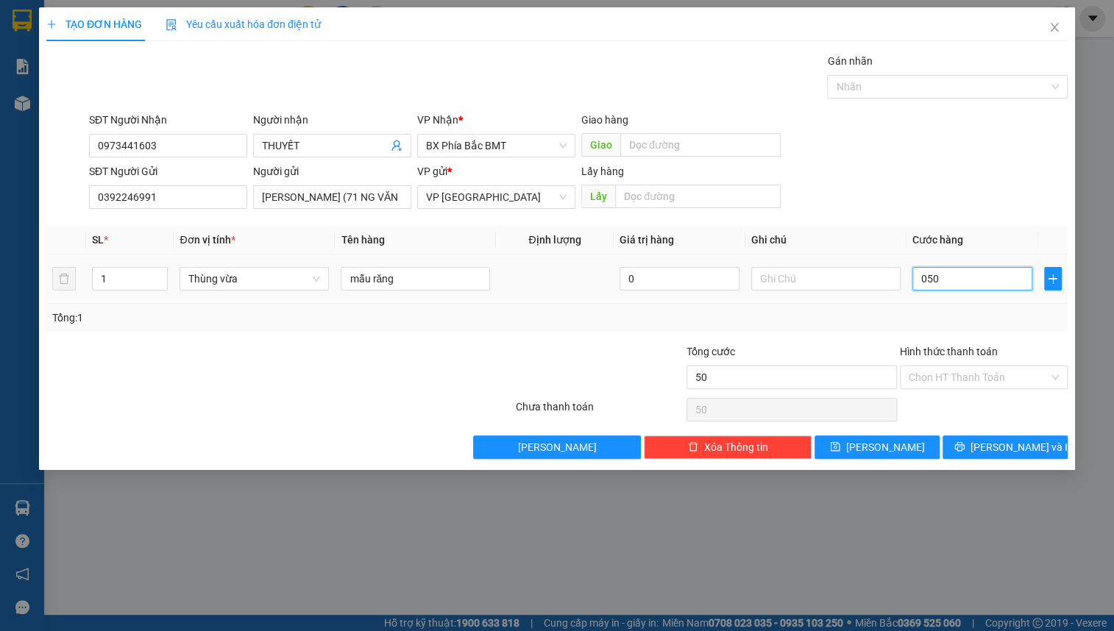
type input "500"
type input "0.500"
type input "5.000"
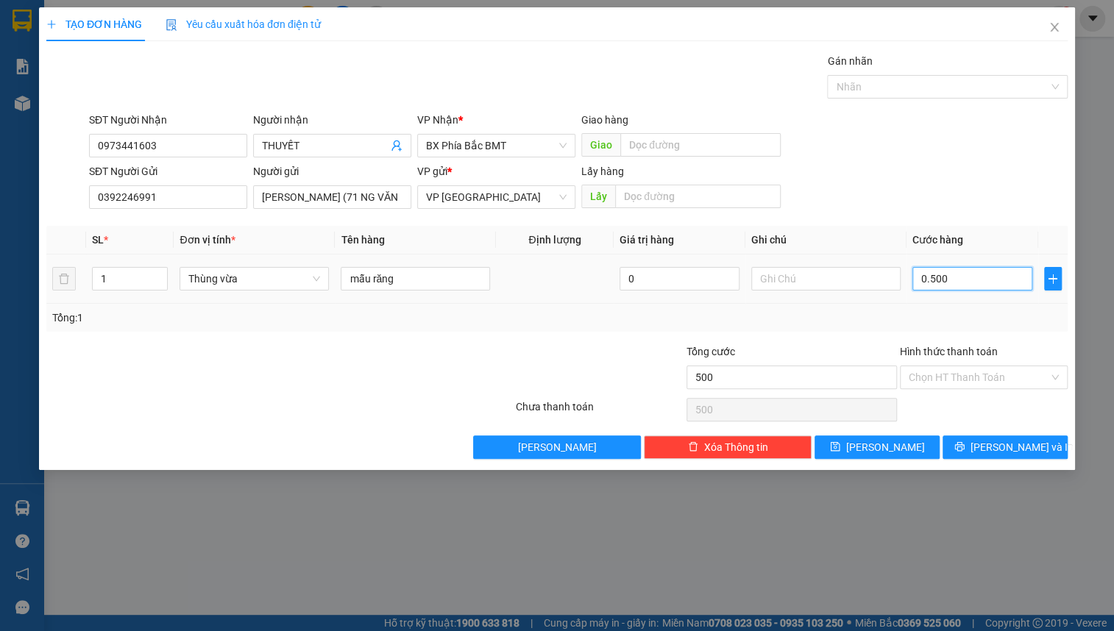
type input "05.000"
type input "50.000"
click at [984, 454] on button "[PERSON_NAME] và In" at bounding box center [1005, 448] width 125 height 24
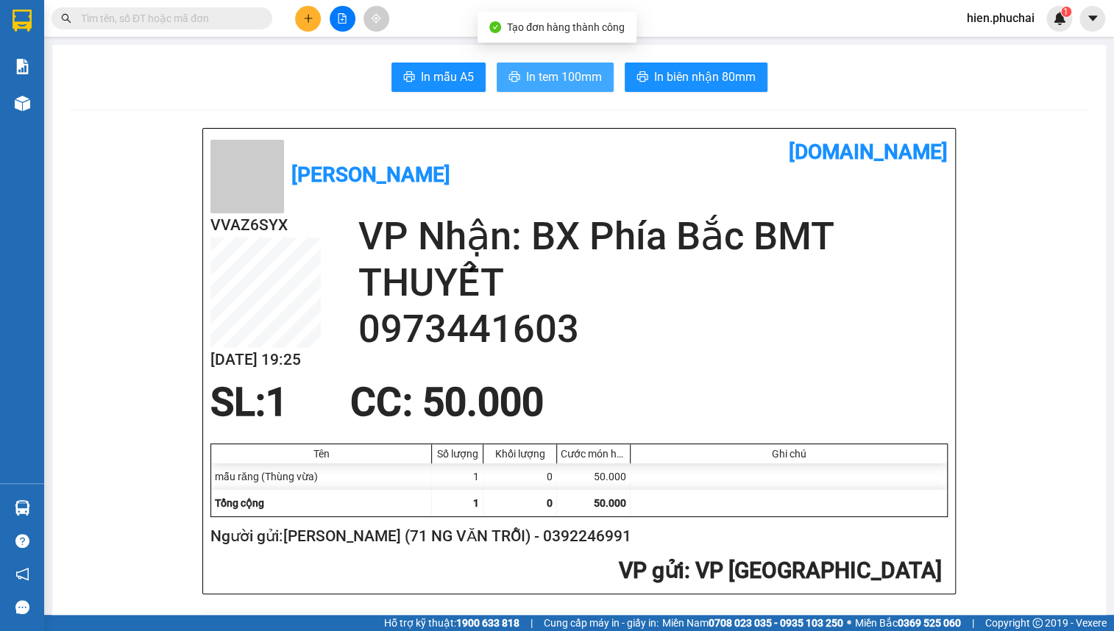
click at [573, 86] on span "In tem 100mm" at bounding box center [564, 77] width 76 height 18
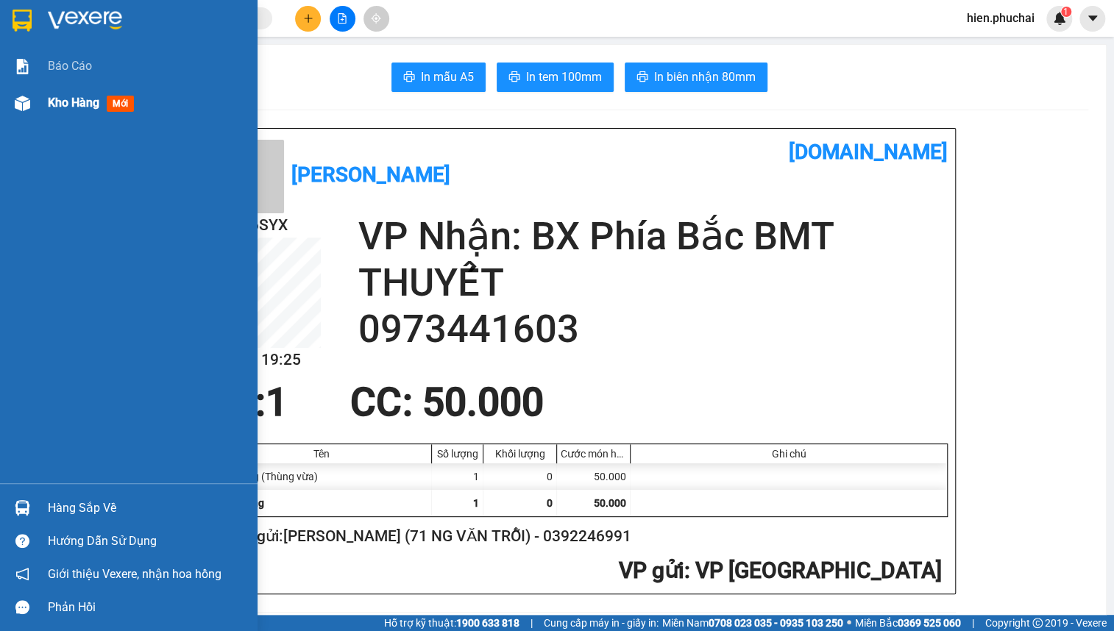
click at [36, 98] on div "Kho hàng mới" at bounding box center [129, 103] width 258 height 37
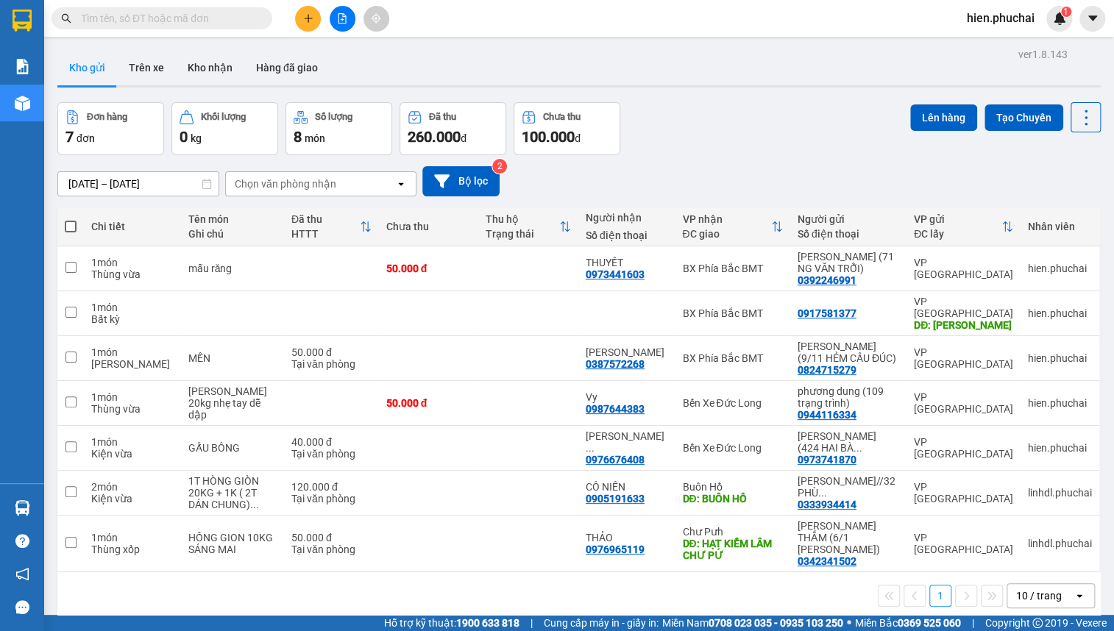
click at [250, 15] on input "text" at bounding box center [168, 18] width 174 height 16
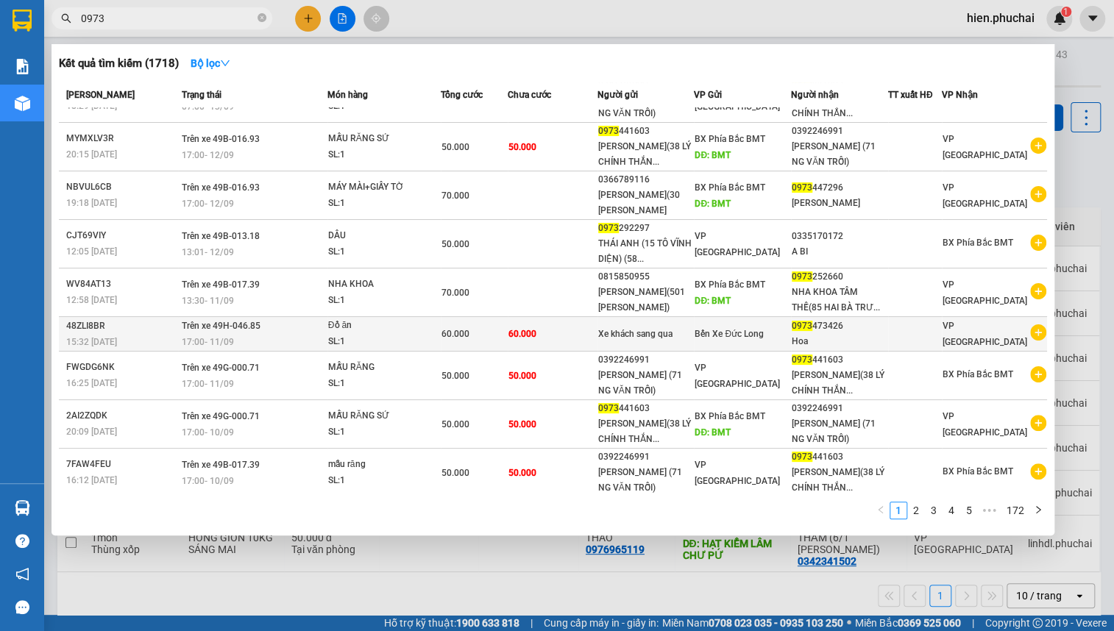
scroll to position [86, 0]
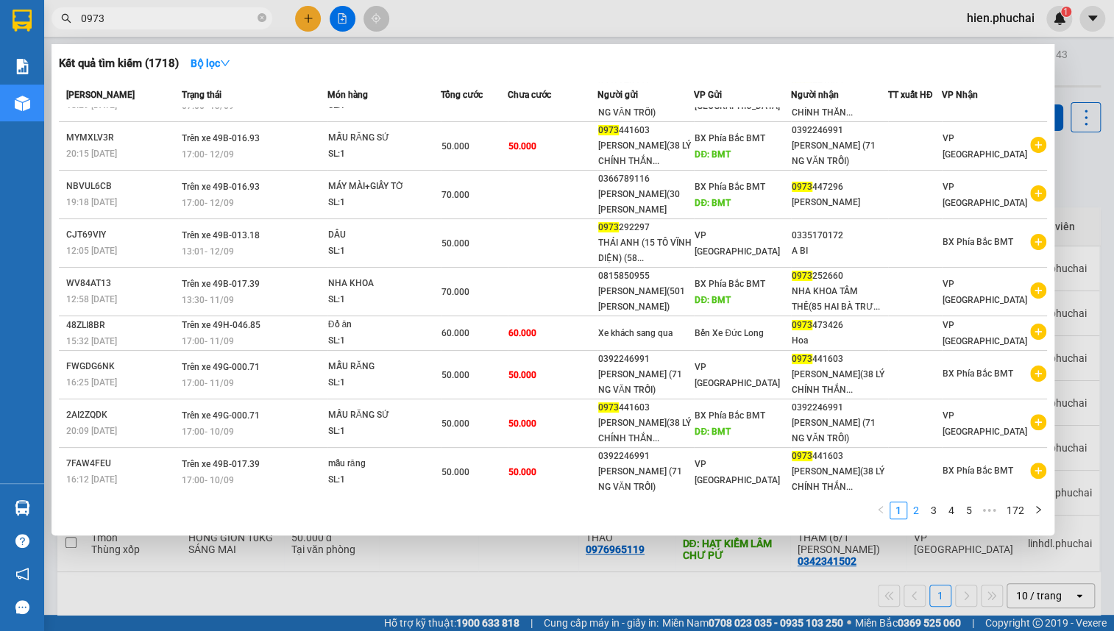
type input "0973"
click at [913, 513] on link "2" at bounding box center [916, 511] width 16 height 16
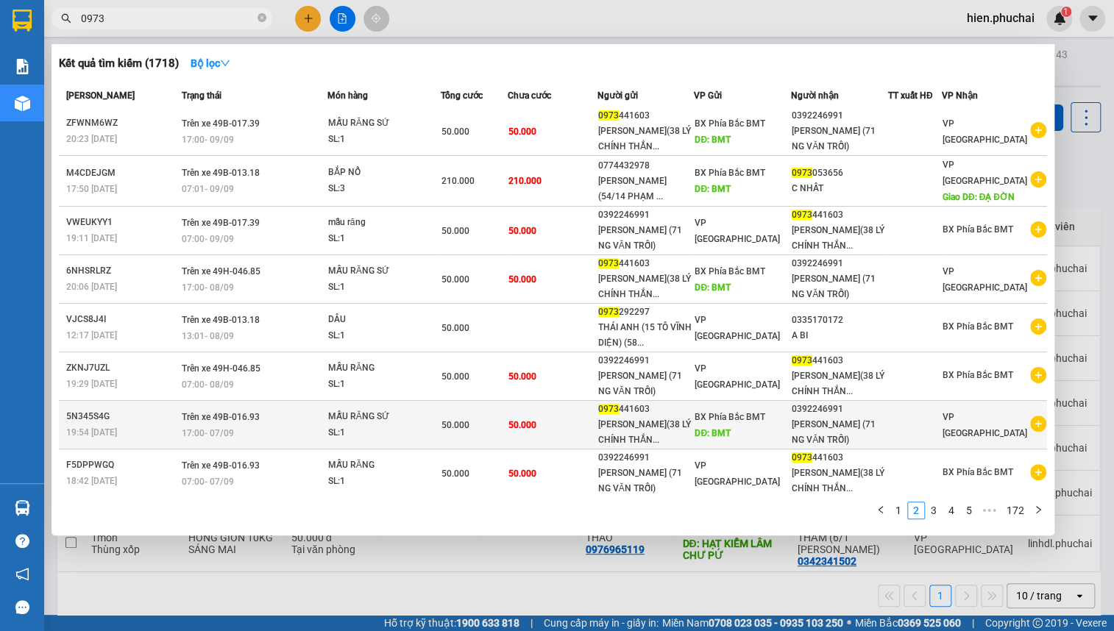
scroll to position [0, 0]
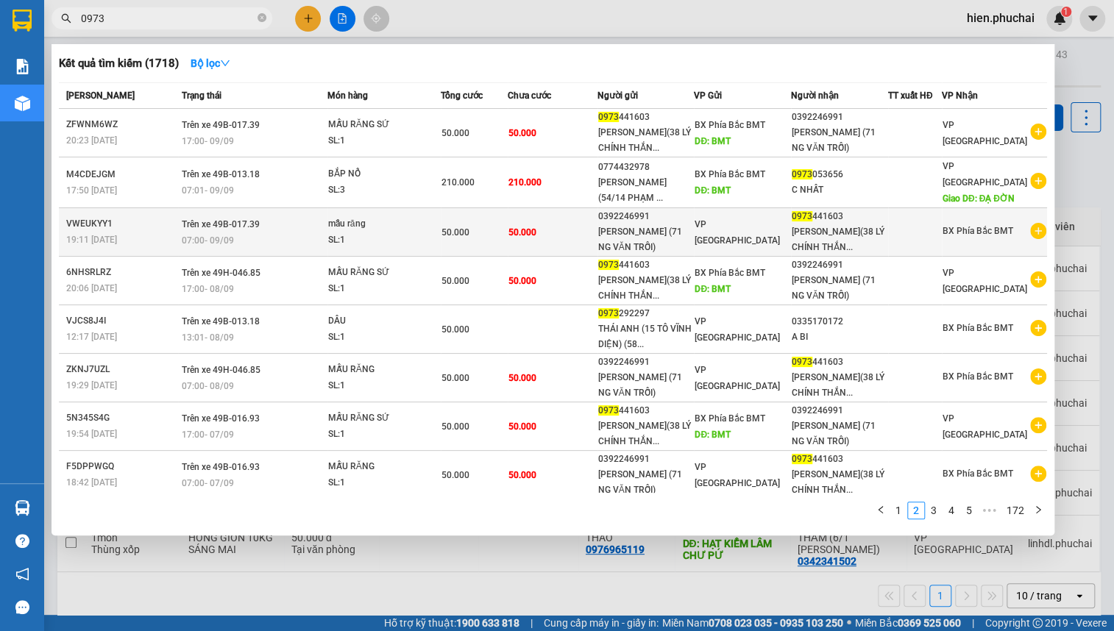
click at [848, 255] on div "[PERSON_NAME](38 LÝ CHÍNH THẮN..." at bounding box center [840, 239] width 96 height 31
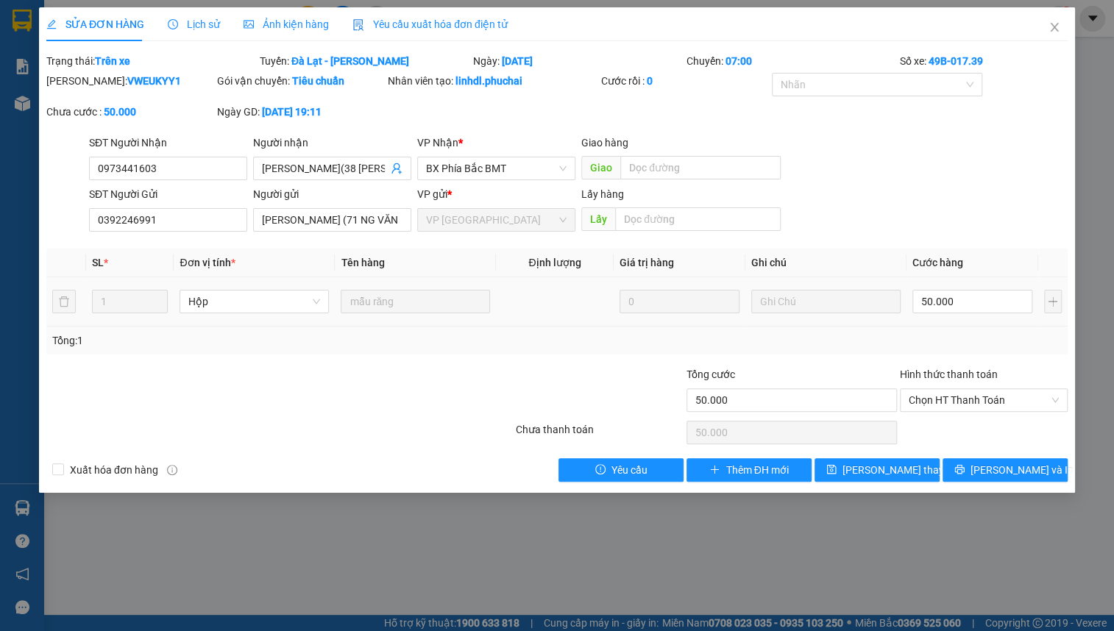
click at [194, 21] on span "Lịch sử" at bounding box center [194, 24] width 52 height 12
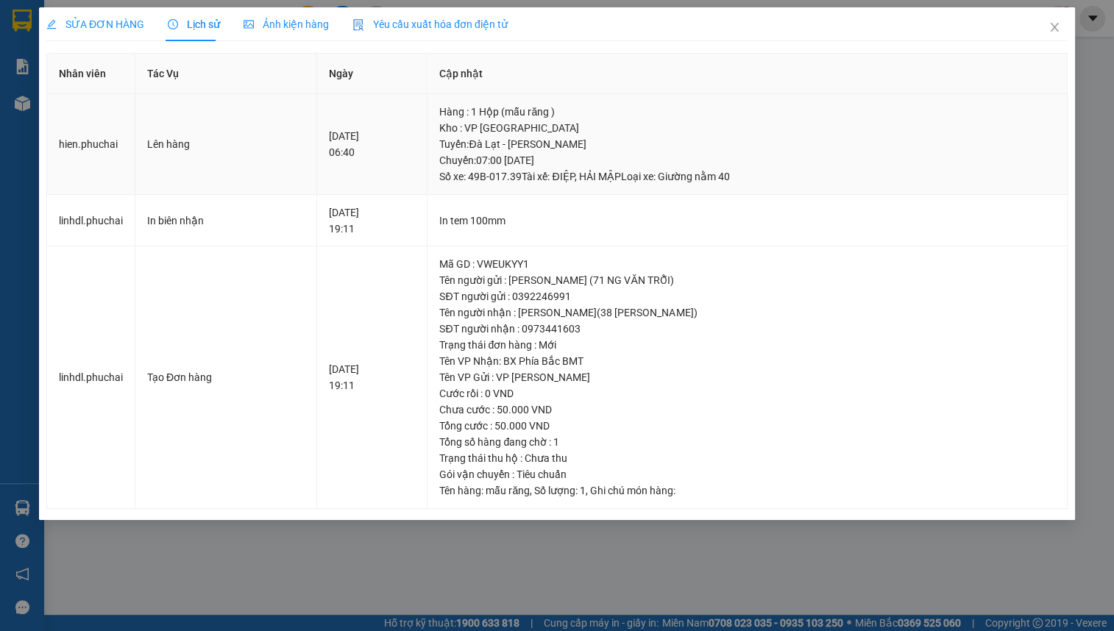
click at [385, 192] on td "[DATE] 06:40" at bounding box center [372, 144] width 111 height 101
click at [420, 174] on td "[DATE] 06:40" at bounding box center [372, 144] width 111 height 101
click at [481, 195] on td "In tem 100mm" at bounding box center [748, 221] width 640 height 52
click at [483, 205] on td "In tem 100mm" at bounding box center [748, 221] width 640 height 52
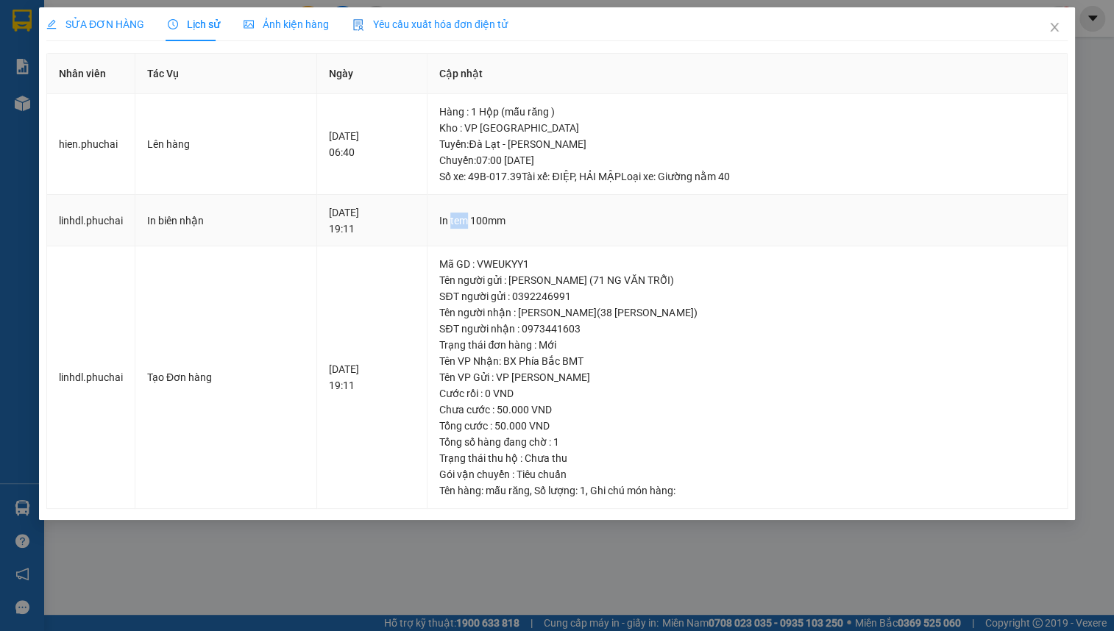
click at [486, 210] on td "In tem 100mm" at bounding box center [748, 221] width 640 height 52
click at [486, 213] on div "In tem 100mm" at bounding box center [747, 221] width 616 height 16
click at [1060, 24] on icon "close" at bounding box center [1055, 27] width 12 height 12
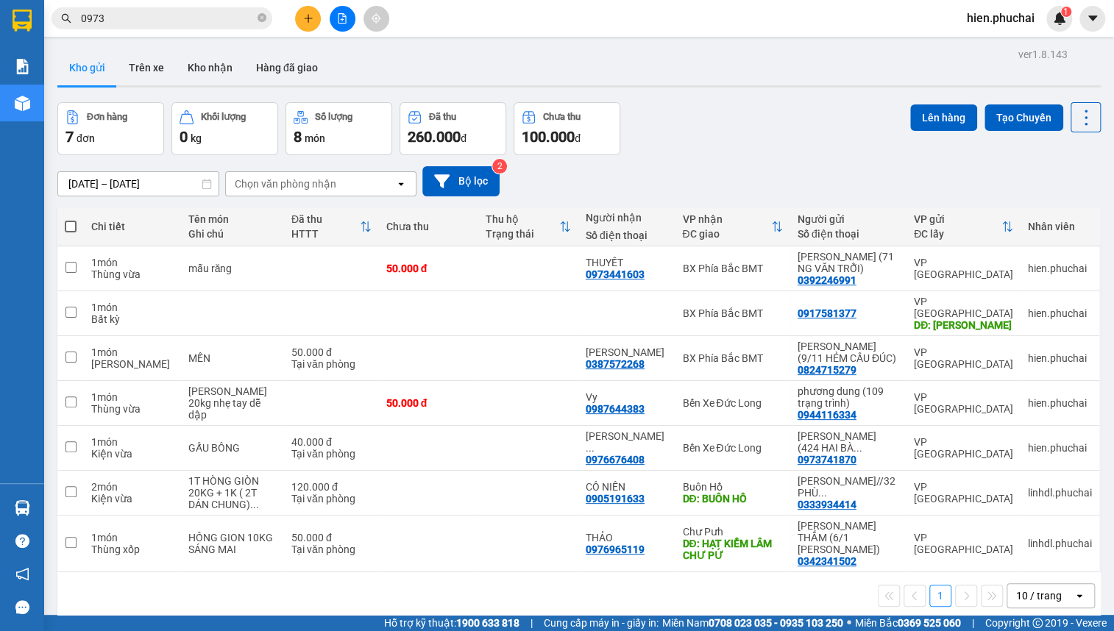
click at [499, 178] on div "[DATE] – [DATE] Press the down arrow key to interact with the calendar and sele…" at bounding box center [579, 181] width 1044 height 30
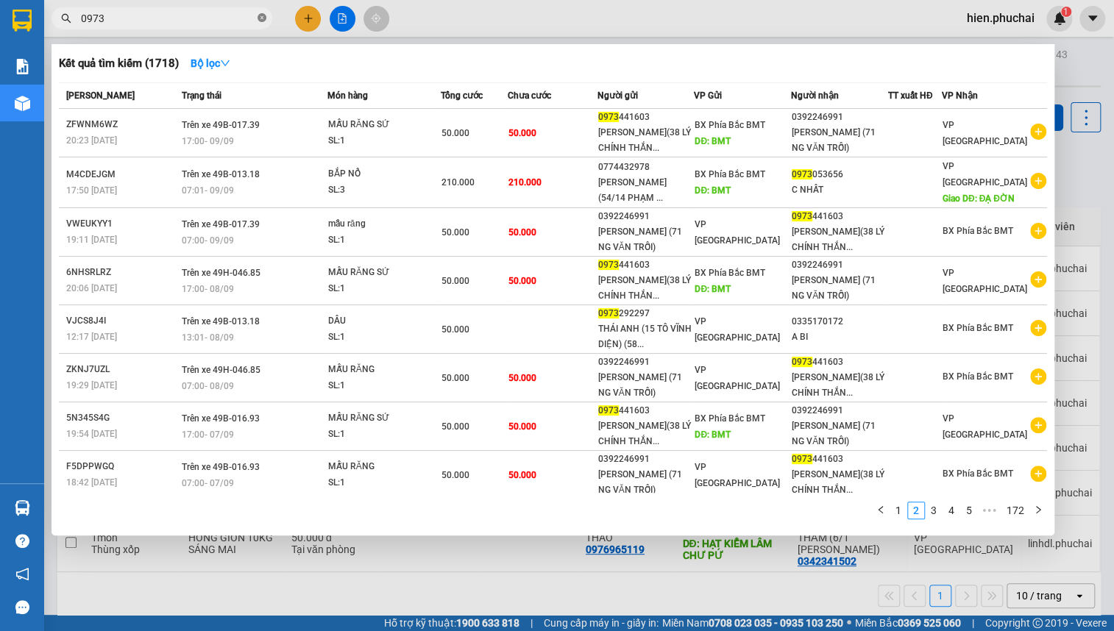
click at [263, 18] on icon "close-circle" at bounding box center [262, 17] width 9 height 9
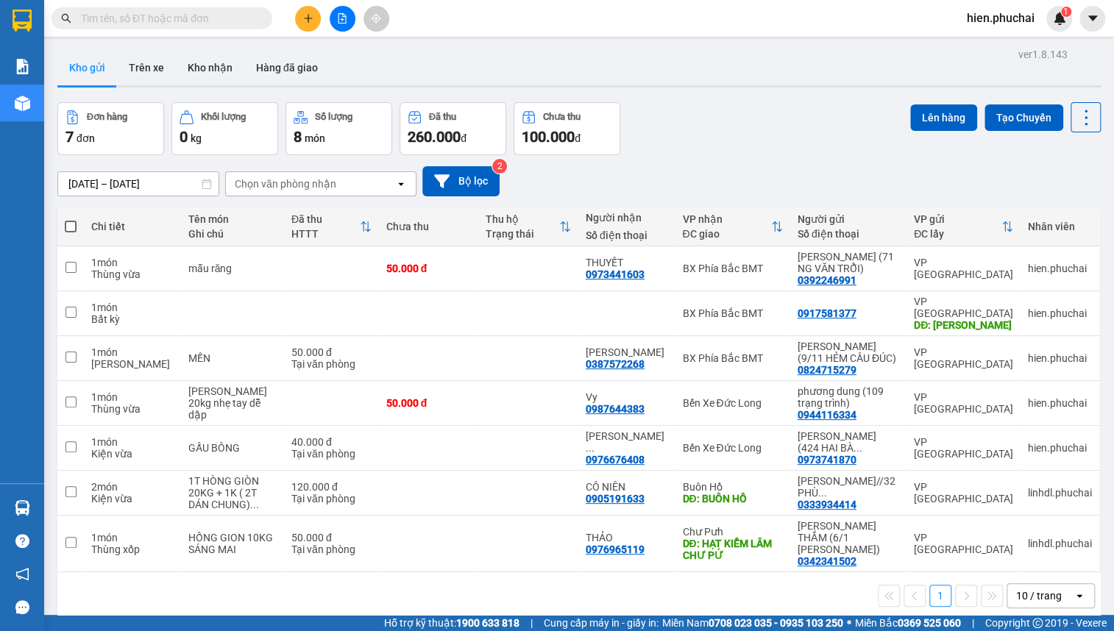
click at [523, 60] on div "Kho gửi Trên xe Kho nhận Hàng đã giao" at bounding box center [579, 69] width 1044 height 39
click at [207, 19] on input "text" at bounding box center [168, 18] width 174 height 16
paste input "0326567311"
type input "0326567311"
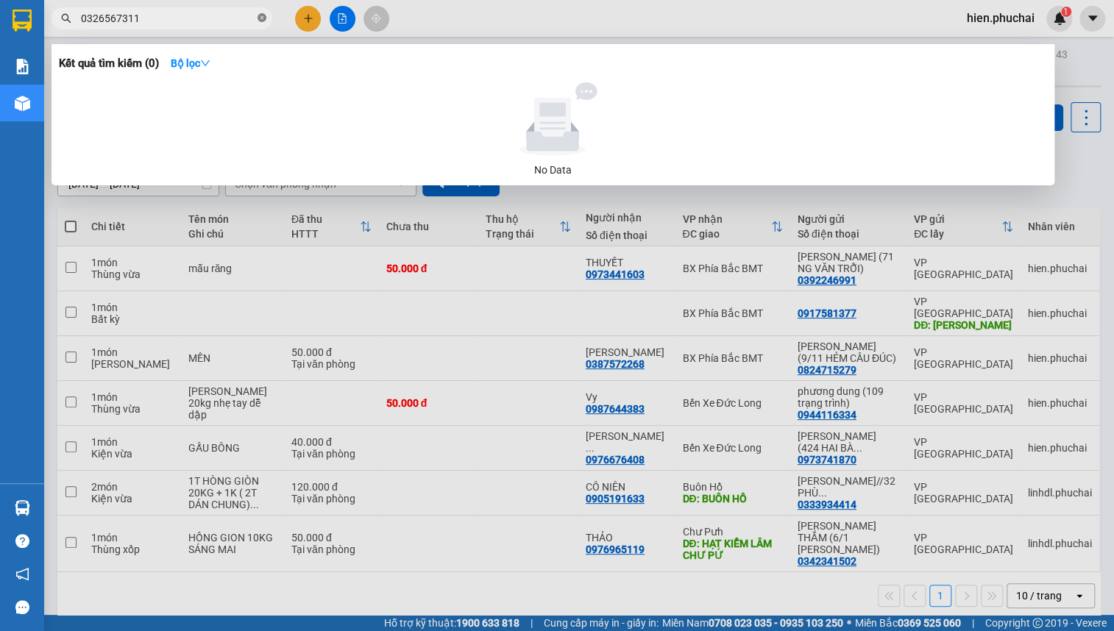
click at [259, 19] on icon "close-circle" at bounding box center [262, 17] width 9 height 9
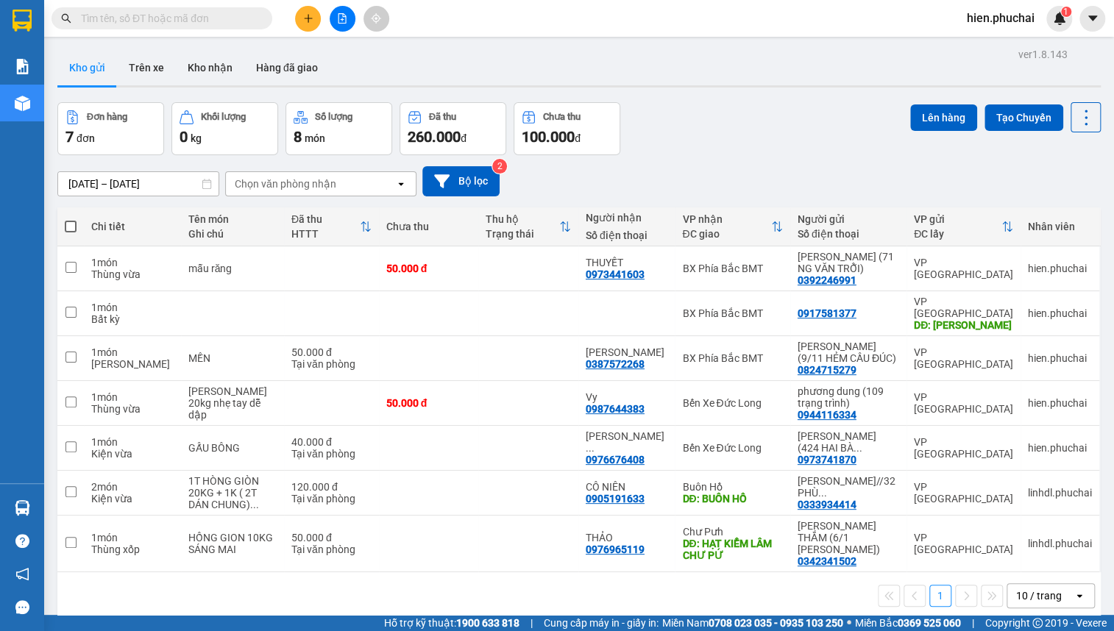
drag, startPoint x: 502, startPoint y: 45, endPoint x: 184, endPoint y: 18, distance: 319.0
click at [501, 47] on div "ver 1.8.143 Kho gửi Trên xe Kho nhận Hàng đã giao Đơn hàng 7 đơn Khối lượng 0 k…" at bounding box center [579, 359] width 1055 height 631
click at [214, 22] on input "text" at bounding box center [168, 18] width 174 height 16
click at [177, 21] on input "text" at bounding box center [168, 18] width 174 height 16
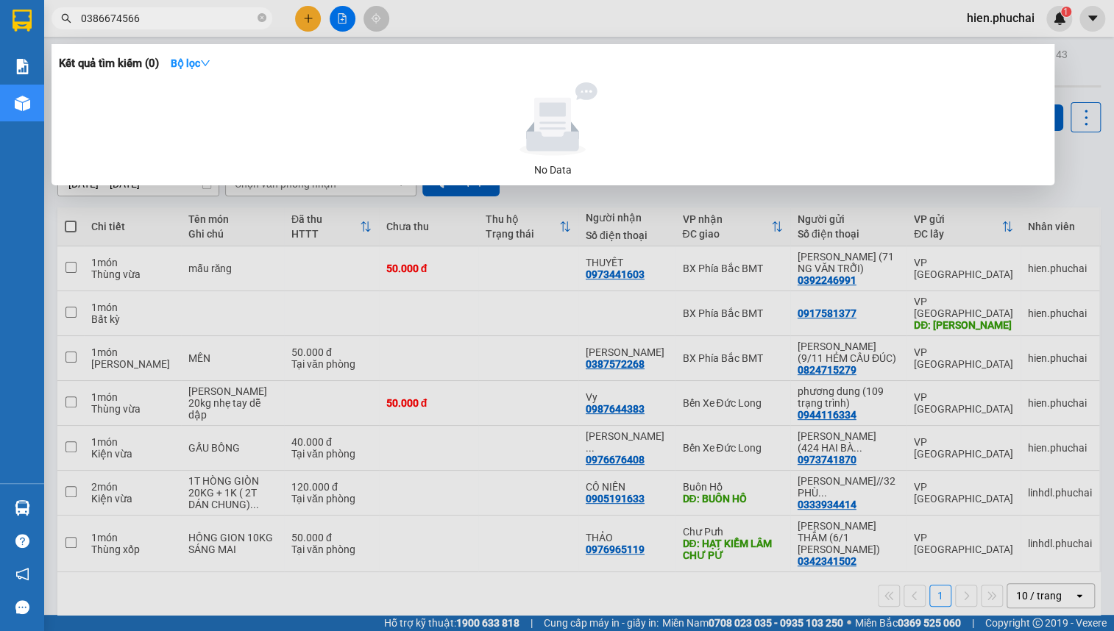
click at [161, 25] on input "0386674566" at bounding box center [168, 18] width 174 height 16
click at [185, 21] on input "0386674566" at bounding box center [168, 18] width 174 height 16
type input "0386674566"
drag, startPoint x: 490, startPoint y: 35, endPoint x: 480, endPoint y: 35, distance: 10.3
click at [490, 35] on div at bounding box center [557, 315] width 1114 height 631
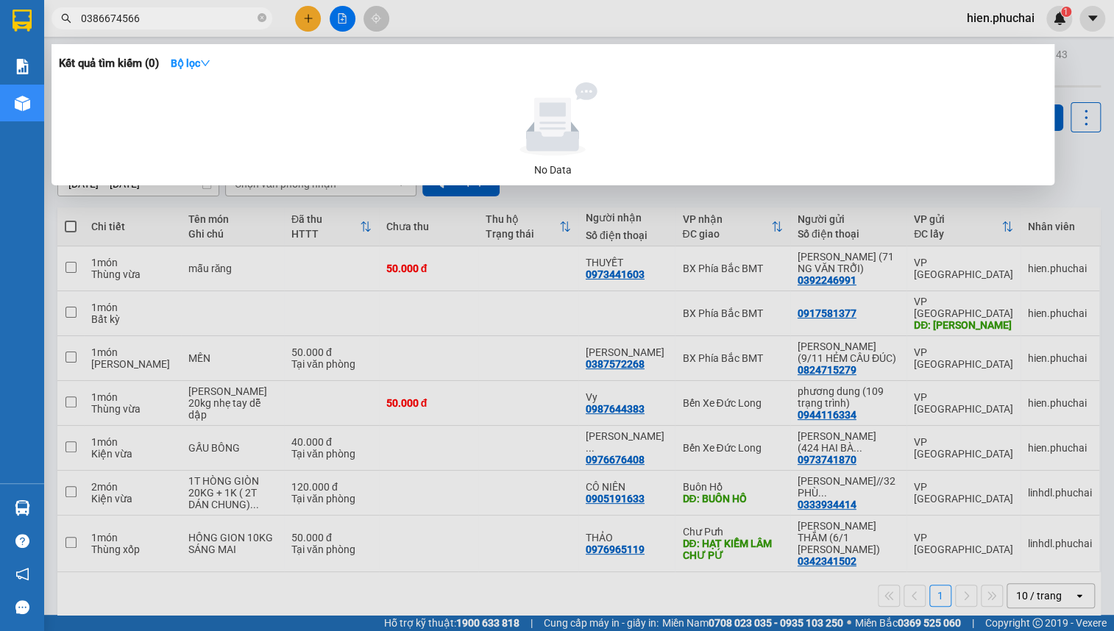
click at [243, 15] on input "0386674566" at bounding box center [168, 18] width 174 height 16
click at [682, 32] on div at bounding box center [557, 315] width 1114 height 631
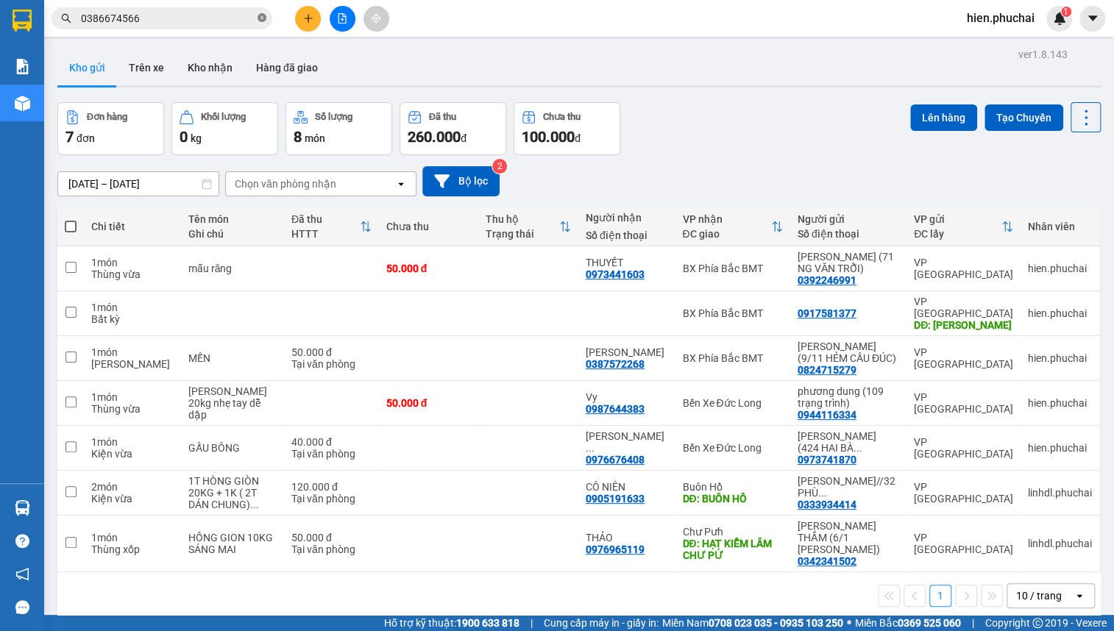
click at [265, 16] on icon "close-circle" at bounding box center [262, 17] width 9 height 9
drag, startPoint x: 347, startPoint y: 24, endPoint x: 294, endPoint y: 37, distance: 54.6
click at [347, 23] on button at bounding box center [343, 19] width 26 height 26
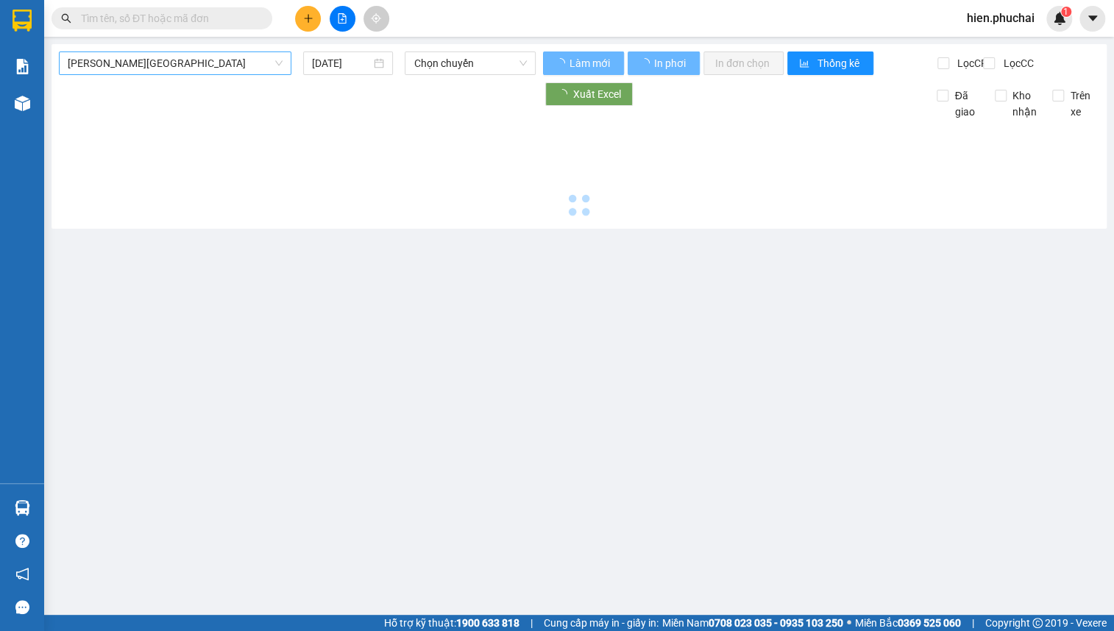
click at [183, 63] on span "[PERSON_NAME][GEOGRAPHIC_DATA]" at bounding box center [175, 63] width 215 height 22
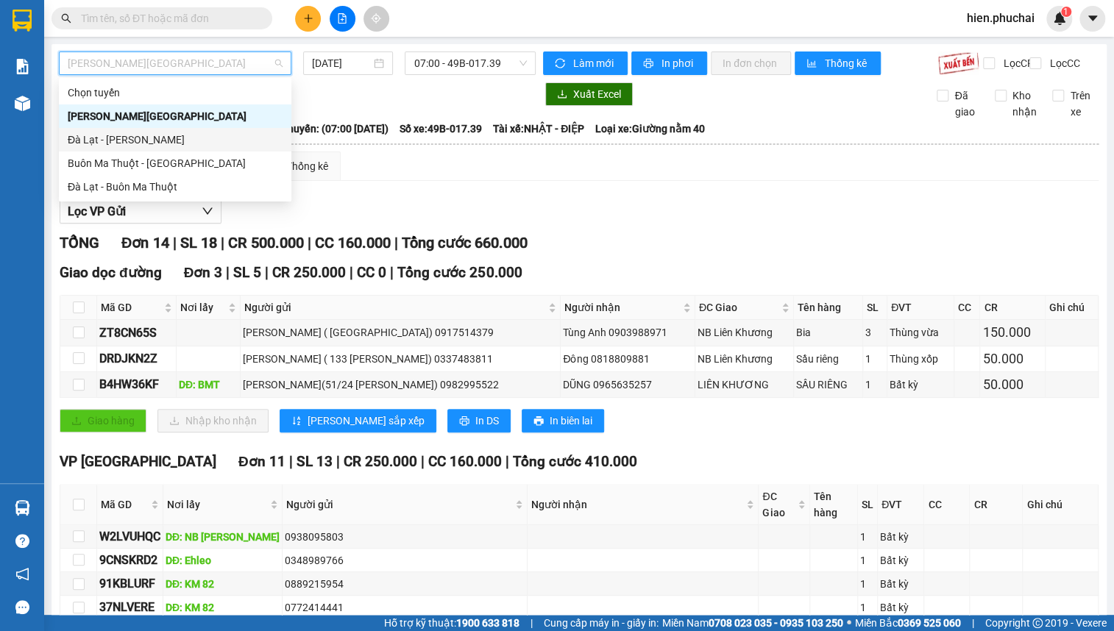
click at [168, 130] on div "Đà Lạt - [PERSON_NAME]" at bounding box center [175, 140] width 233 height 24
type input "[DATE]"
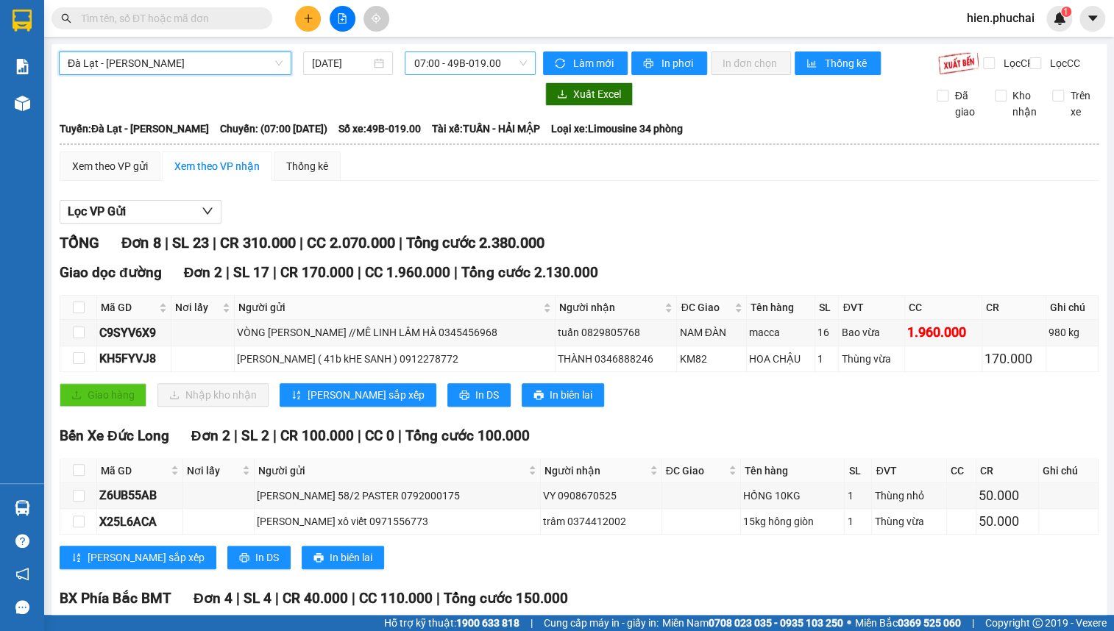
click at [470, 54] on span "07:00 - 49B-019.00" at bounding box center [470, 63] width 113 height 22
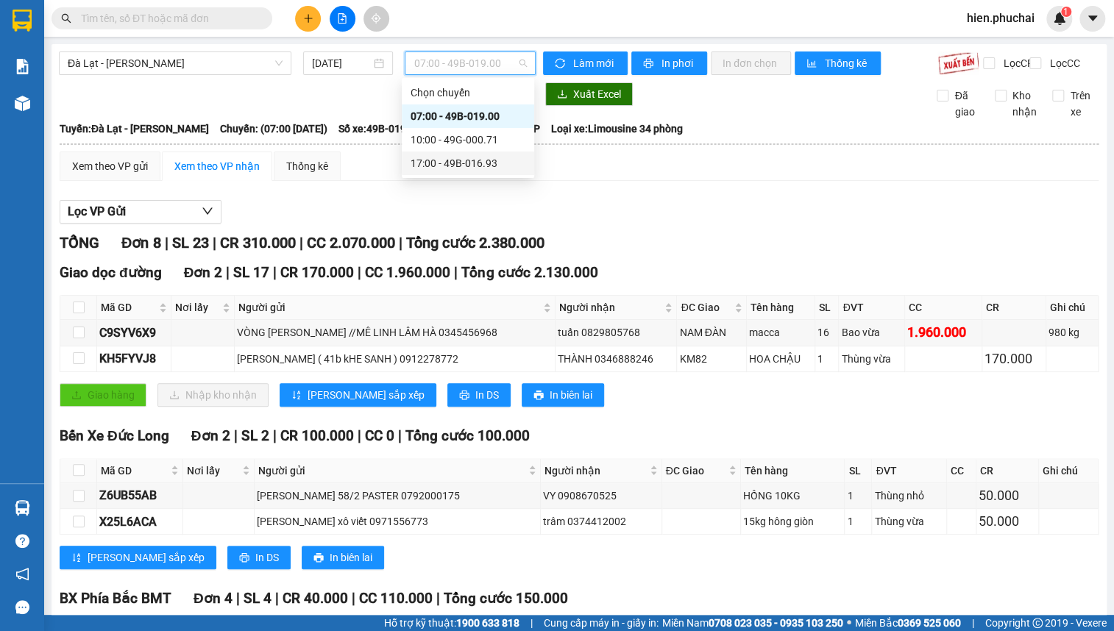
click at [448, 161] on div "17:00 - 49B-016.93" at bounding box center [468, 163] width 115 height 16
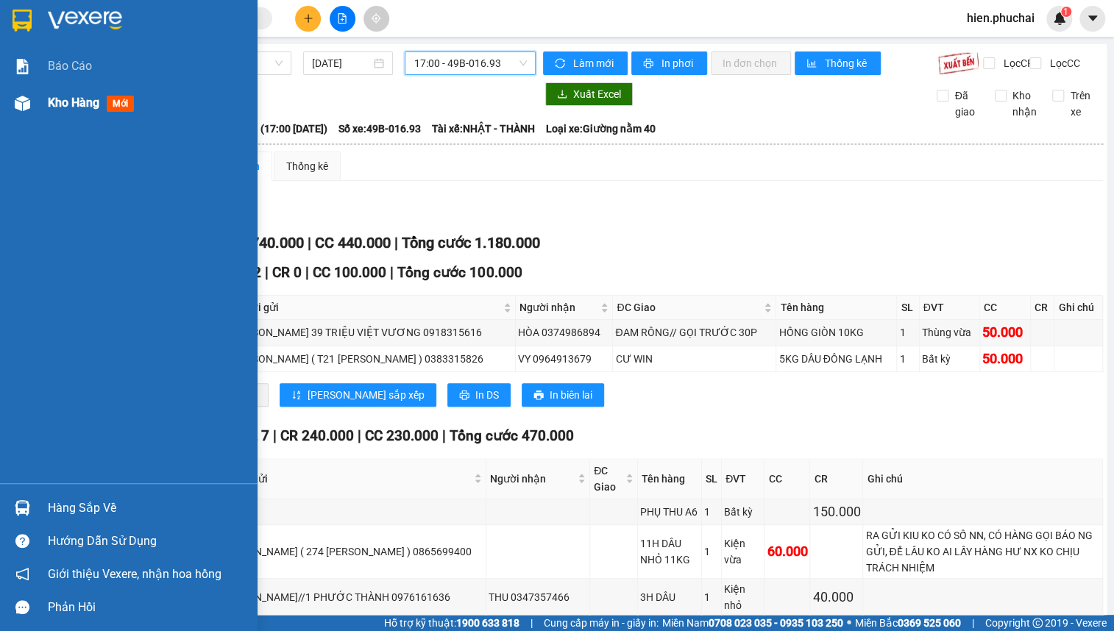
click at [33, 103] on div at bounding box center [23, 104] width 26 height 26
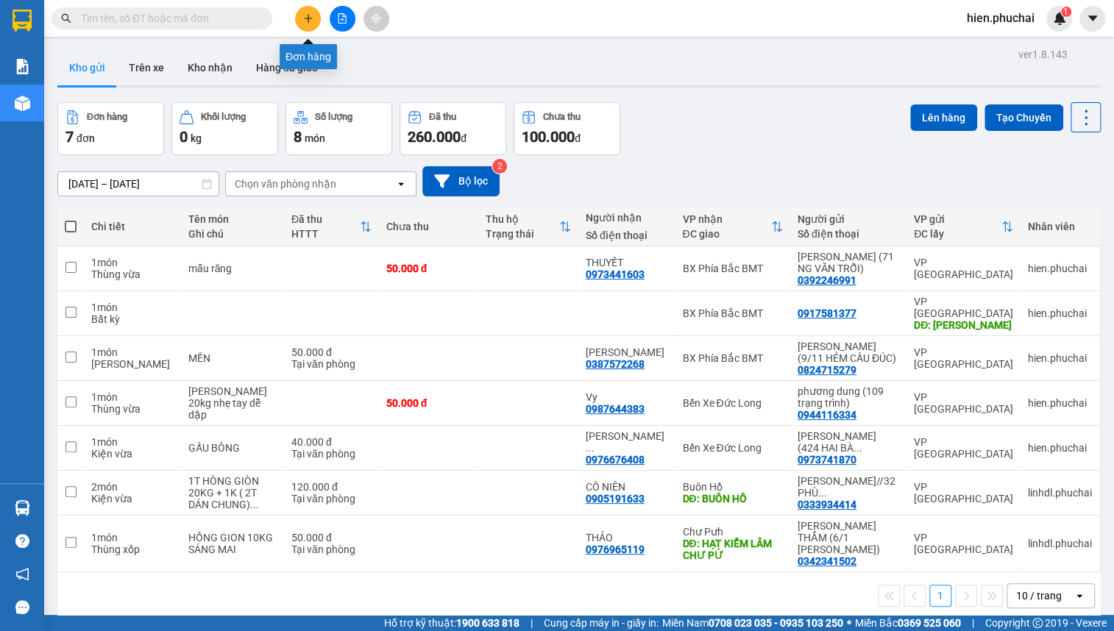
click at [303, 15] on icon "plus" at bounding box center [308, 18] width 10 height 10
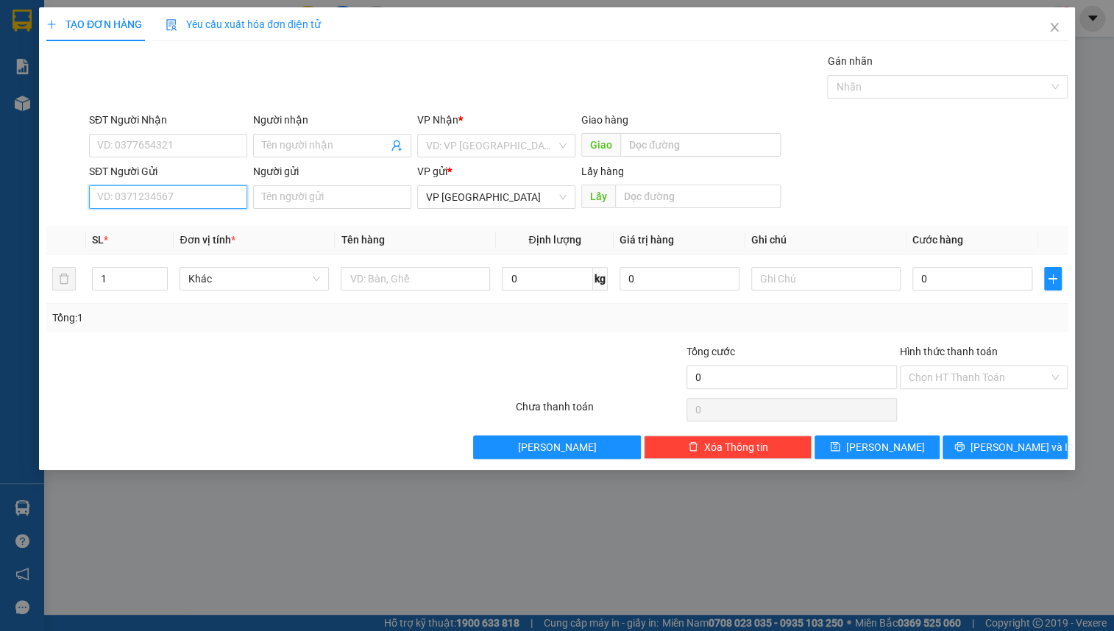
click at [167, 191] on input "SĐT Người Gửi" at bounding box center [168, 197] width 158 height 24
drag, startPoint x: 167, startPoint y: 191, endPoint x: 643, endPoint y: 194, distance: 476.1
click at [643, 194] on input "text" at bounding box center [698, 197] width 166 height 24
paste input "[PERSON_NAME]"
type input "[PERSON_NAME]"
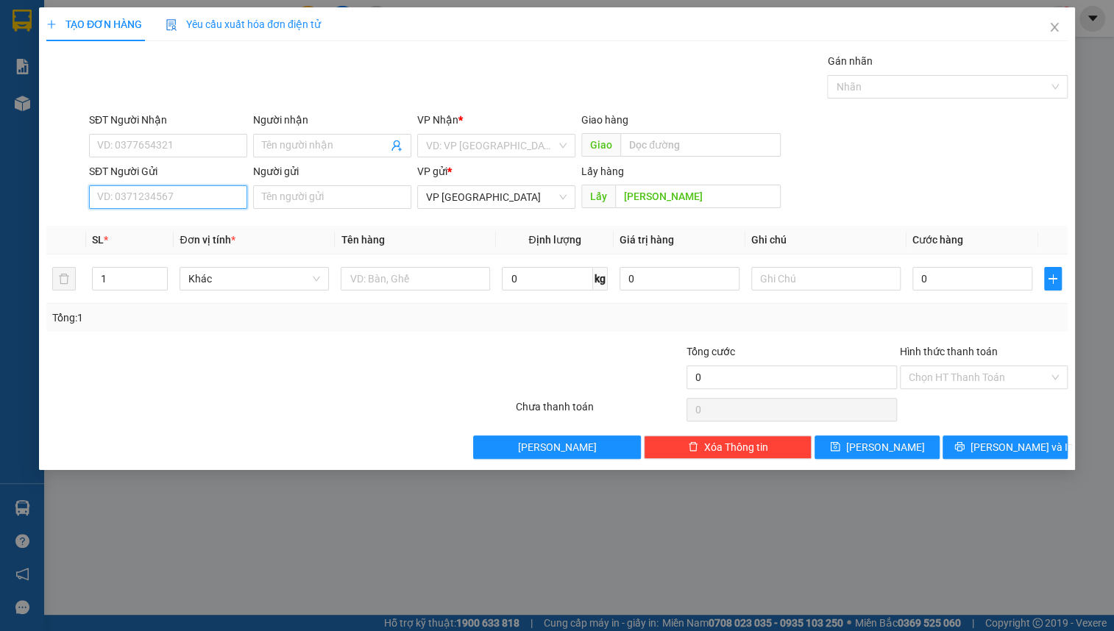
paste input "0359476226"
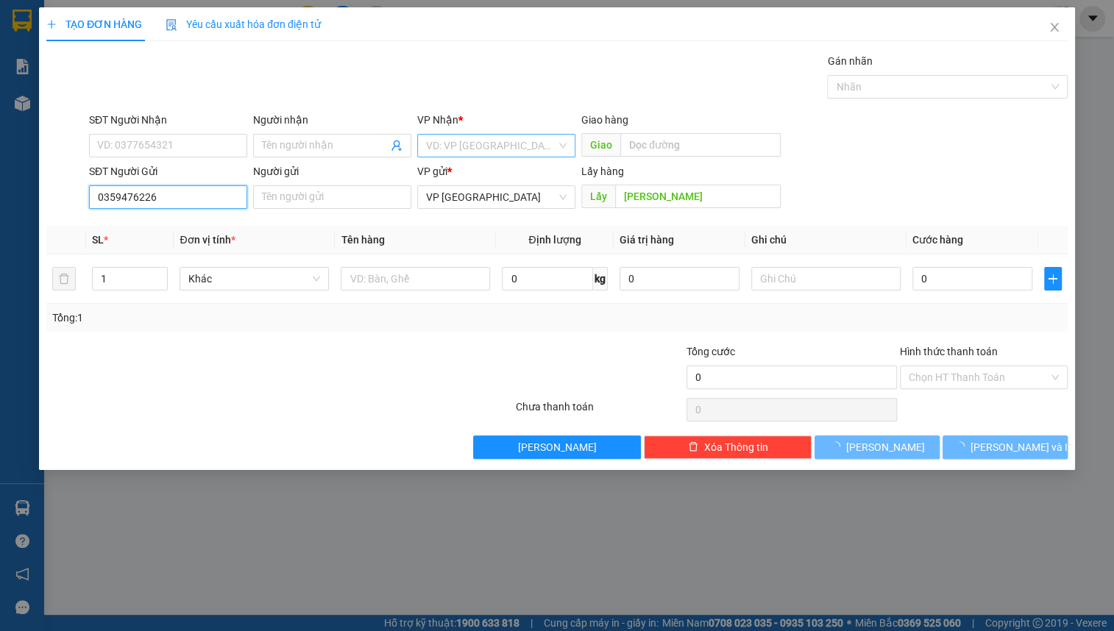
type input "0359476226"
click at [504, 142] on input "search" at bounding box center [491, 146] width 130 height 22
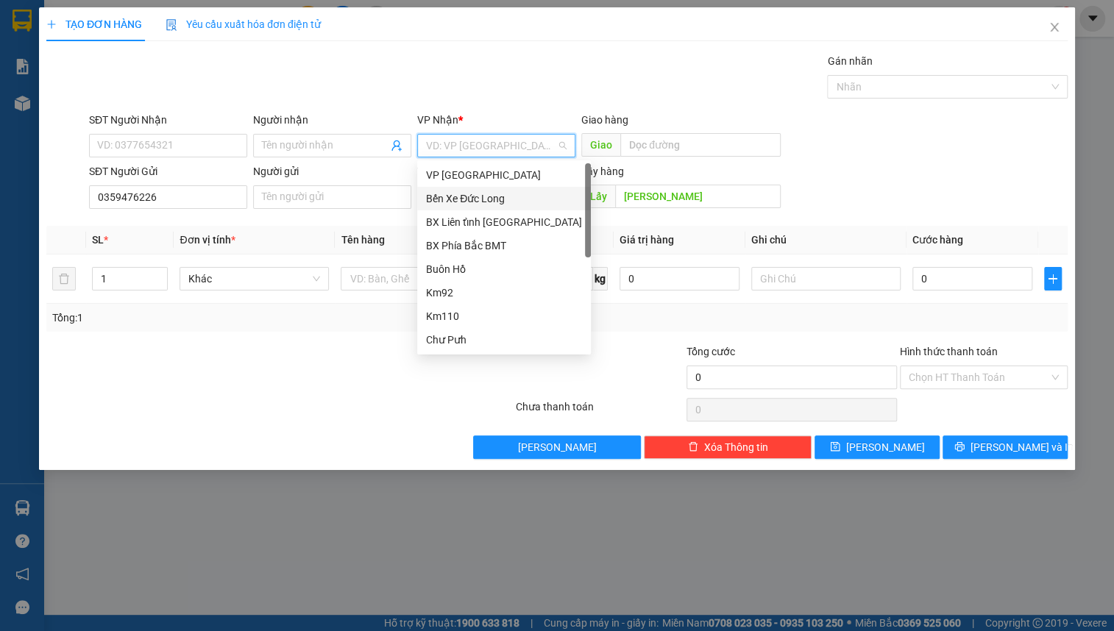
click at [488, 199] on div "Bến Xe Đức Long" at bounding box center [504, 199] width 156 height 16
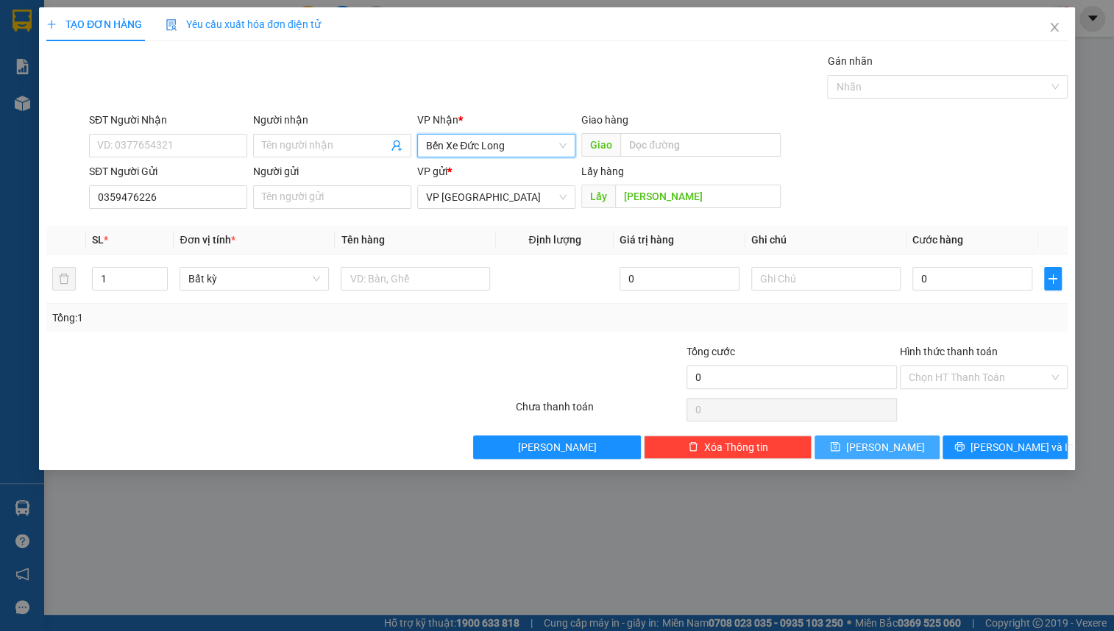
click at [885, 456] on button "[PERSON_NAME]" at bounding box center [877, 448] width 125 height 24
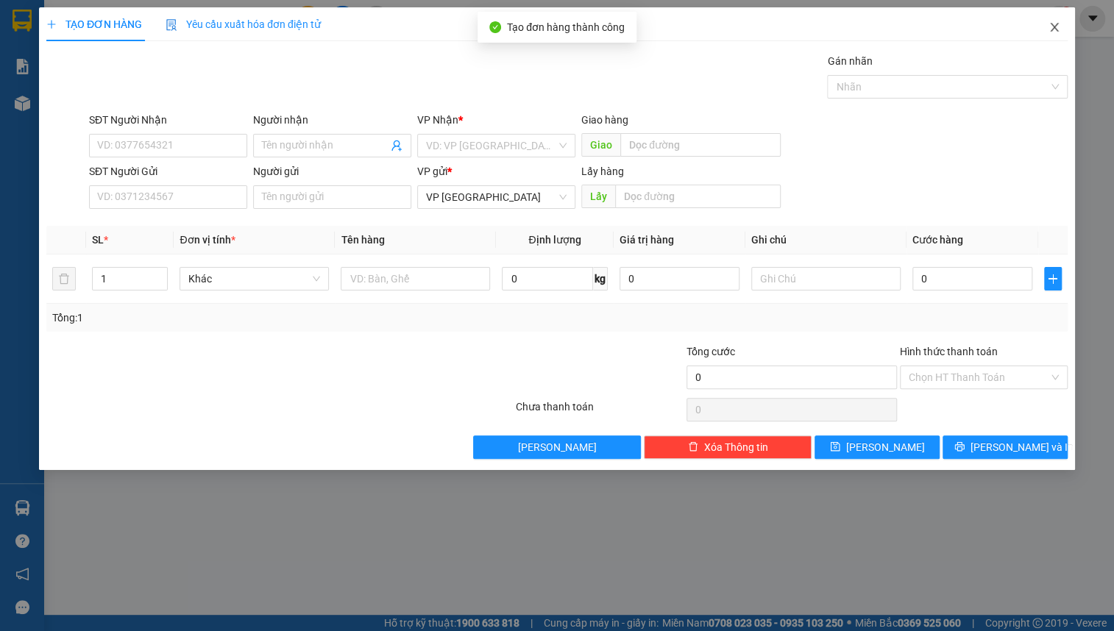
click at [1063, 37] on span "Close" at bounding box center [1054, 27] width 41 height 41
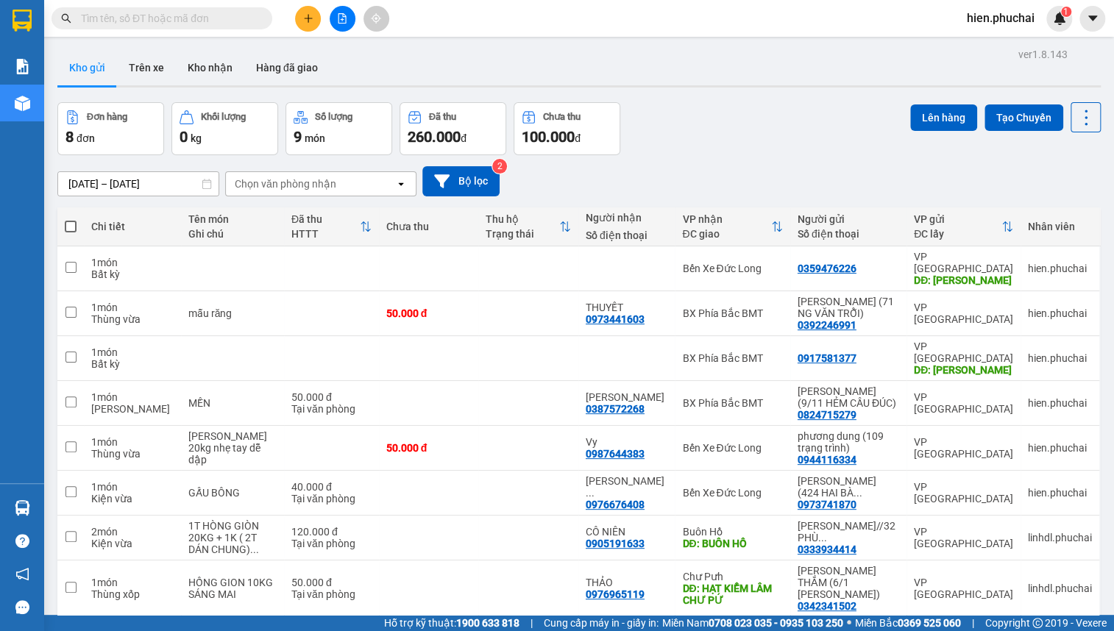
click at [997, 20] on span "hien.phuchai" at bounding box center [1000, 18] width 91 height 18
click at [1002, 49] on span "Đăng xuất" at bounding box center [1009, 46] width 62 height 16
